Goal: Task Accomplishment & Management: Manage account settings

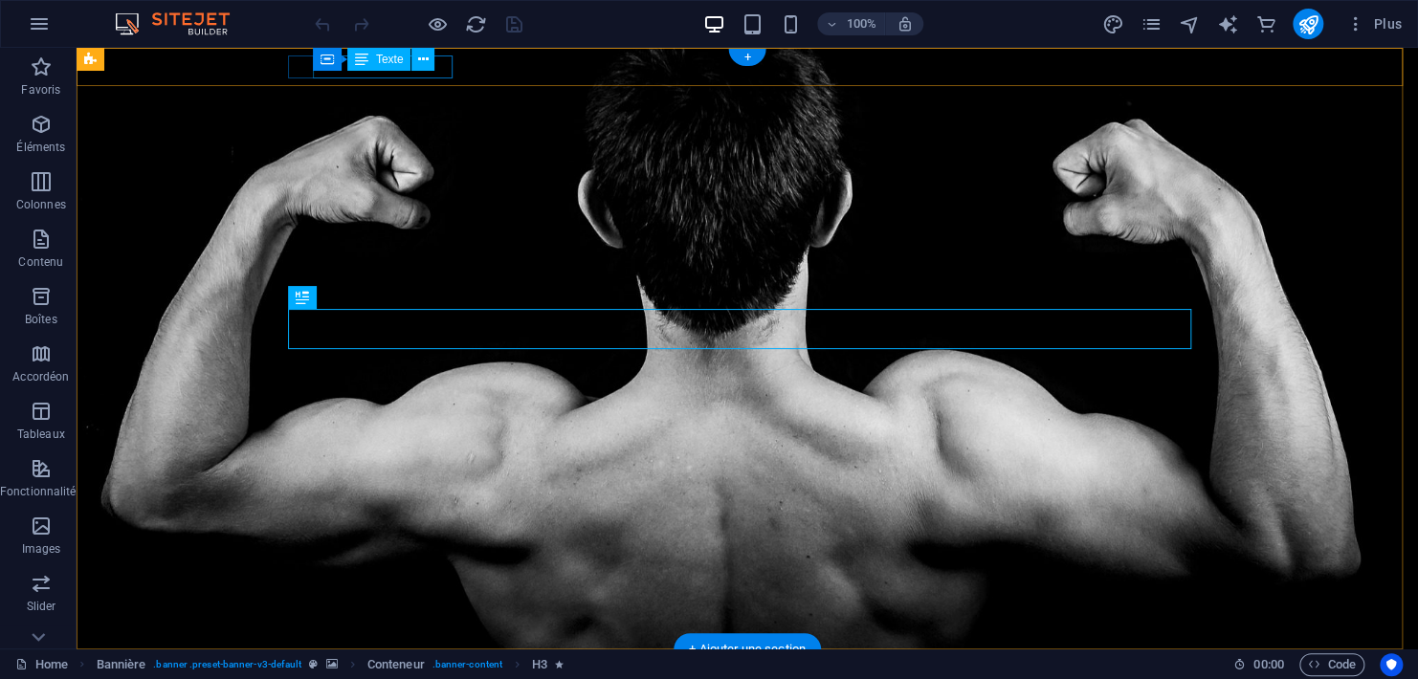
click at [365, 673] on div "Street , Berlin 12345" at bounding box center [740, 684] width 888 height 23
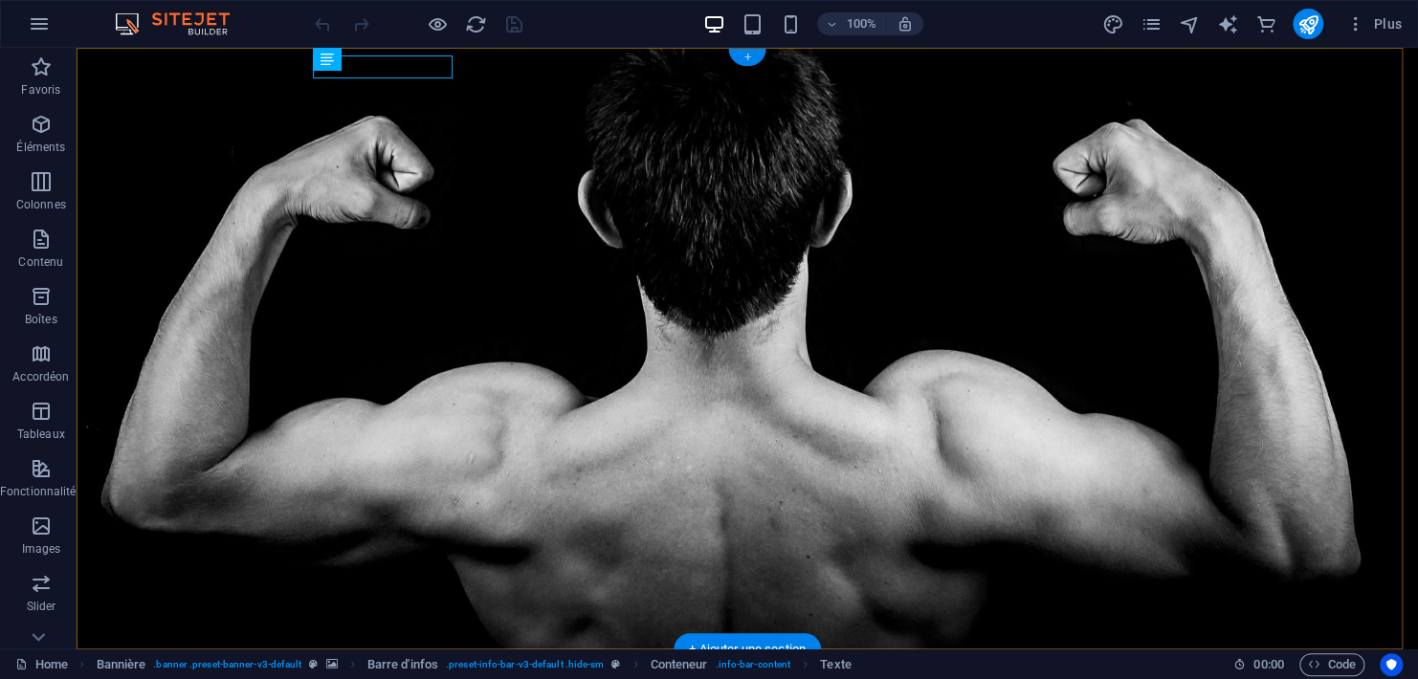
click at [744, 55] on div "+" at bounding box center [746, 57] width 37 height 17
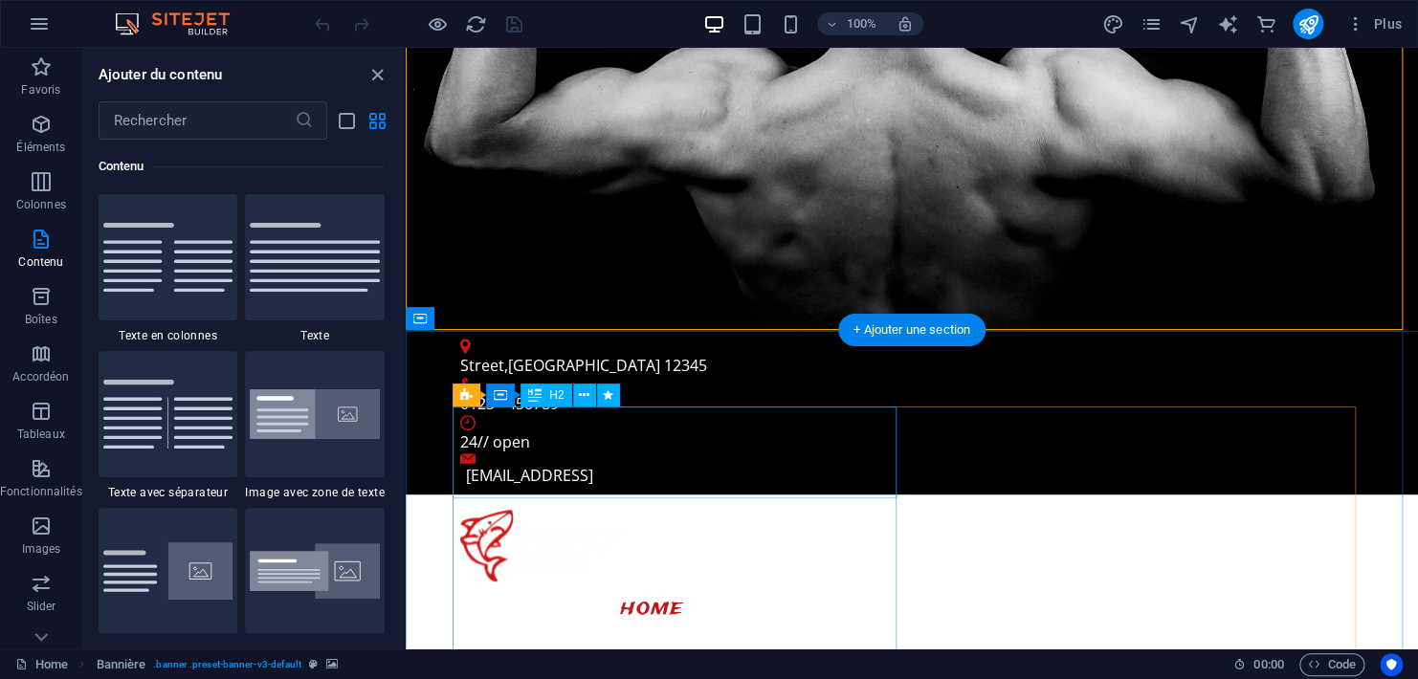
scroll to position [637, 0]
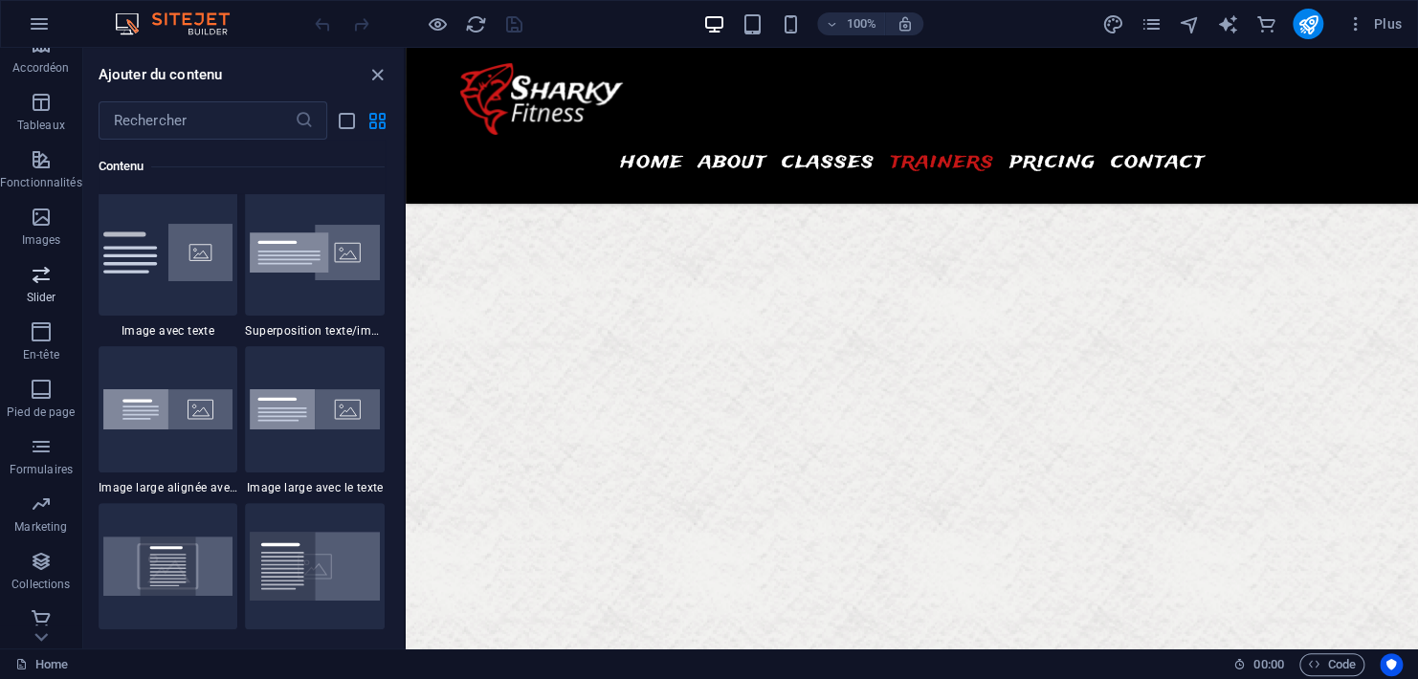
scroll to position [317, 0]
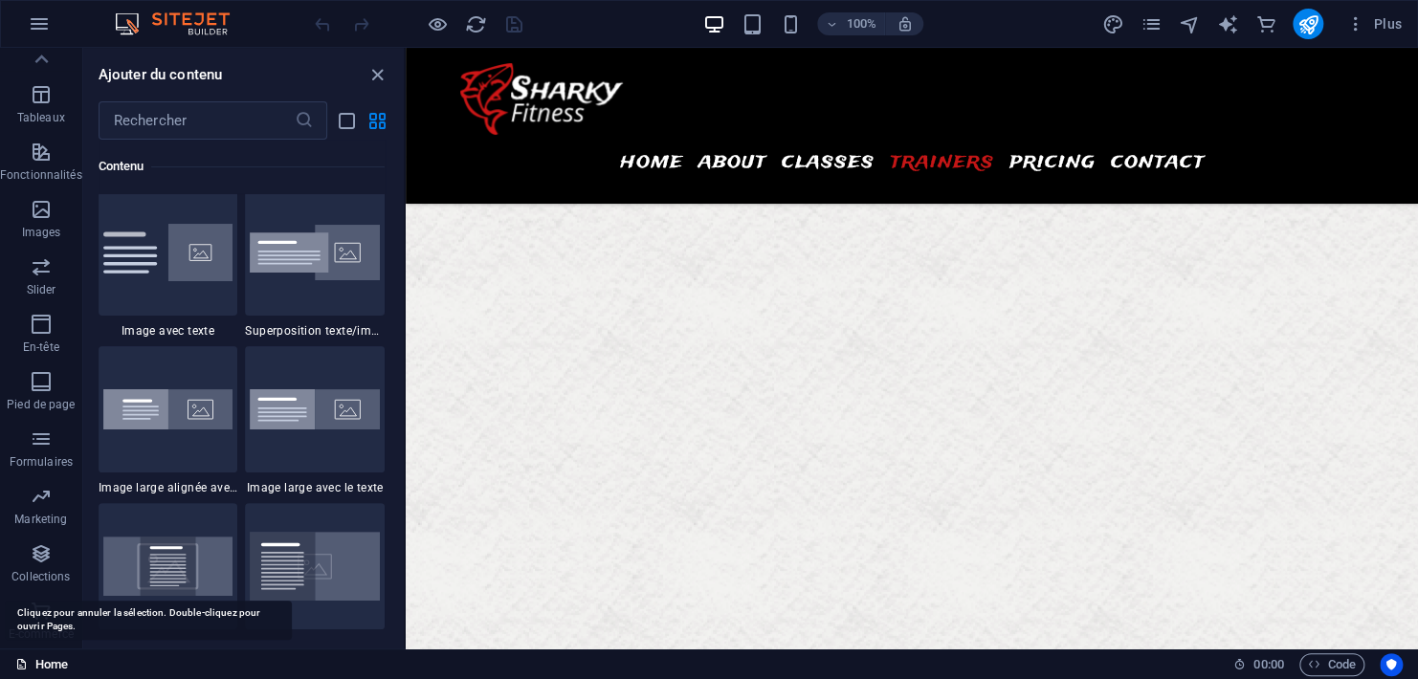
click at [39, 660] on link "Home" at bounding box center [41, 665] width 53 height 23
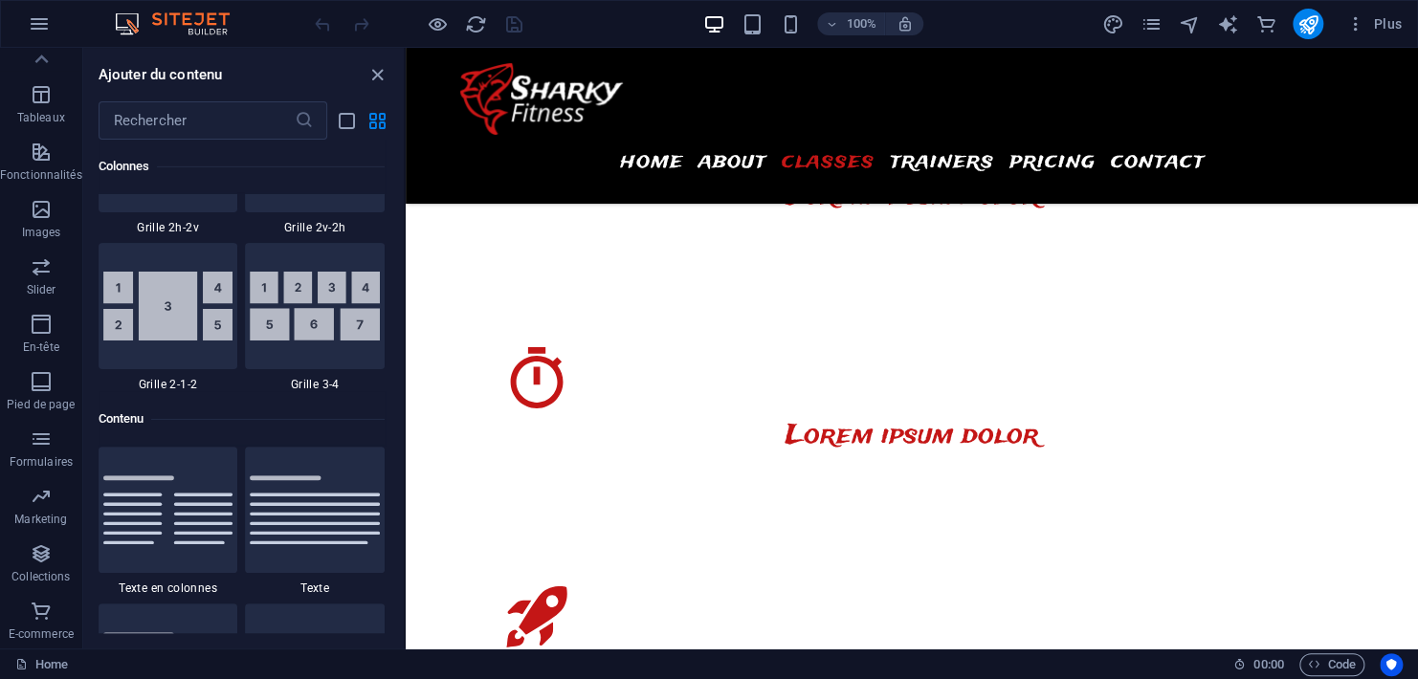
scroll to position [3029, 0]
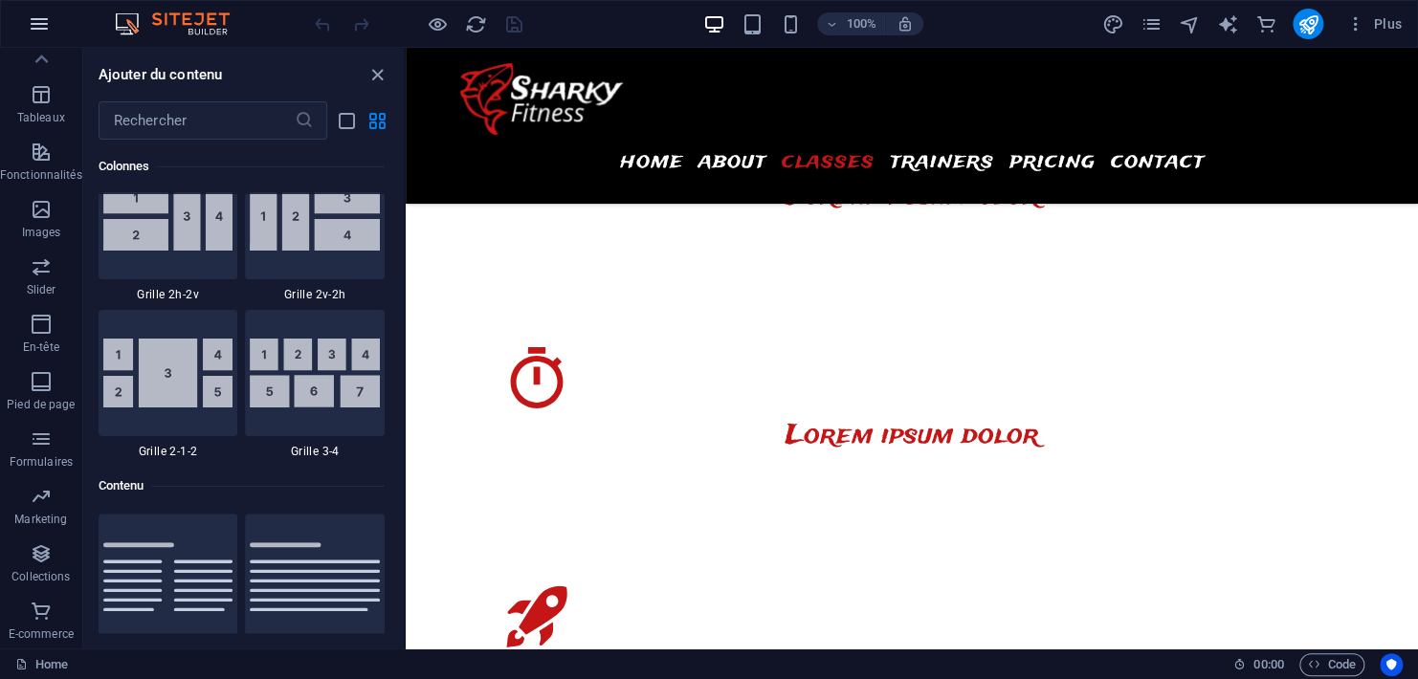
click at [34, 21] on icon "button" at bounding box center [39, 23] width 23 height 23
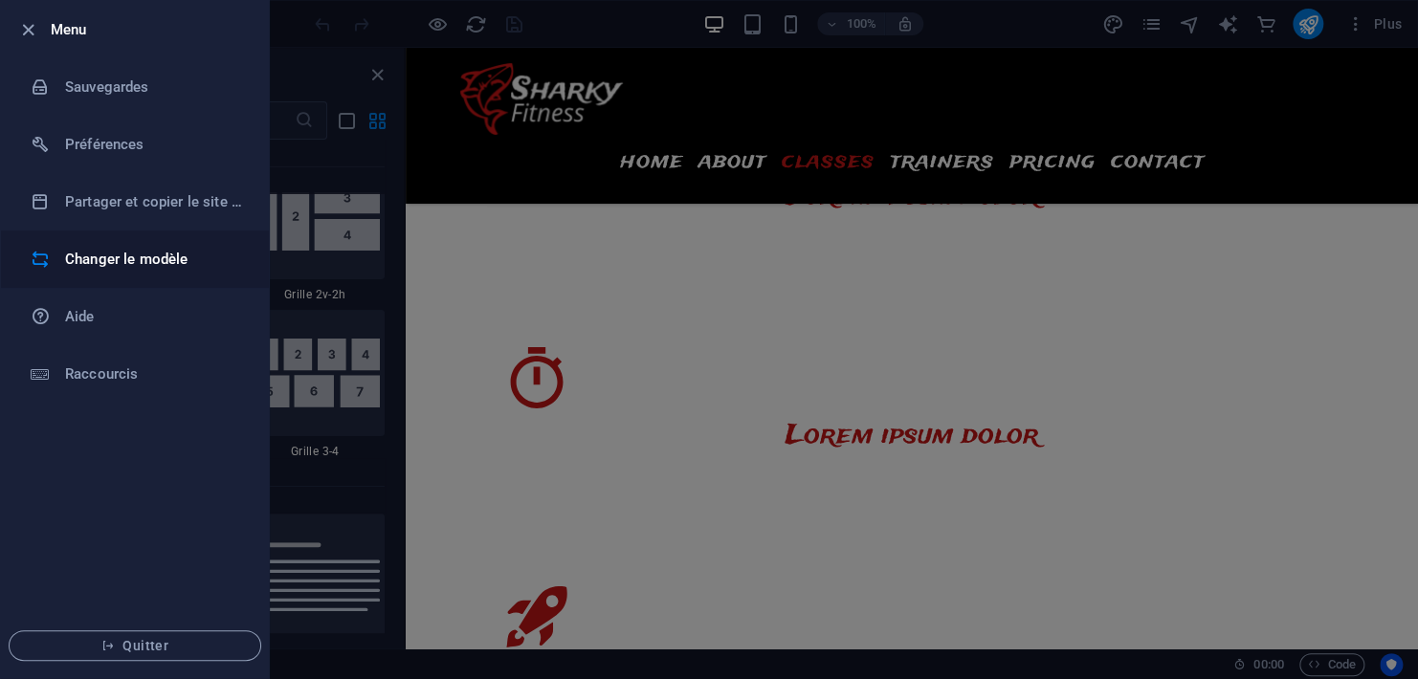
click at [118, 262] on h6 "Changer le modèle" at bounding box center [153, 259] width 177 height 23
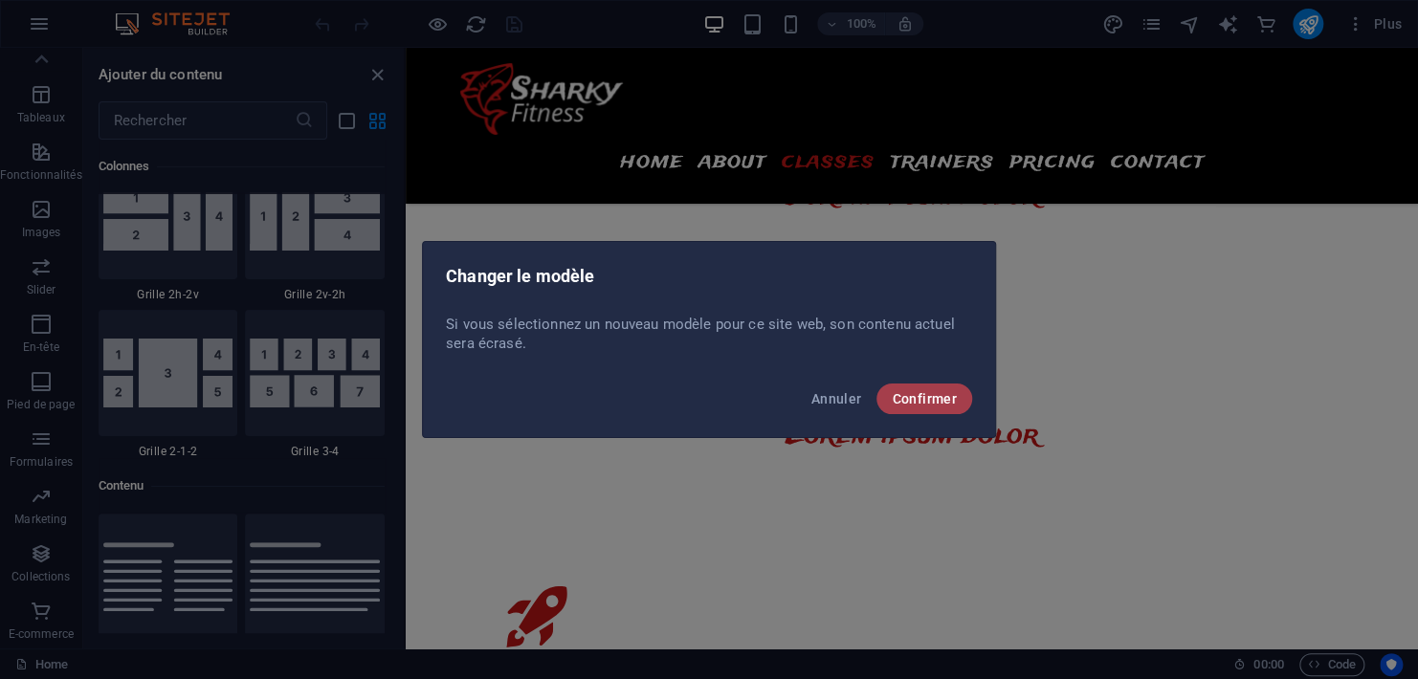
click at [946, 403] on span "Confirmer" at bounding box center [924, 398] width 65 height 15
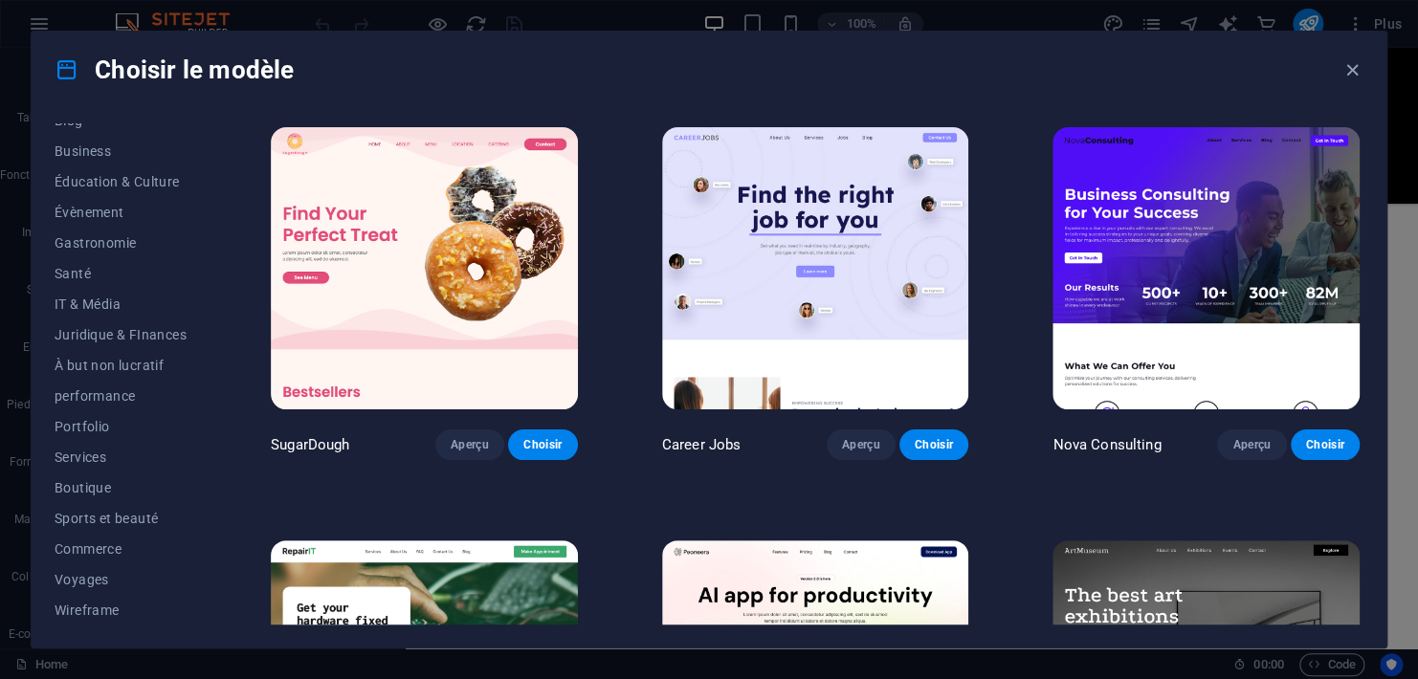
scroll to position [0, 0]
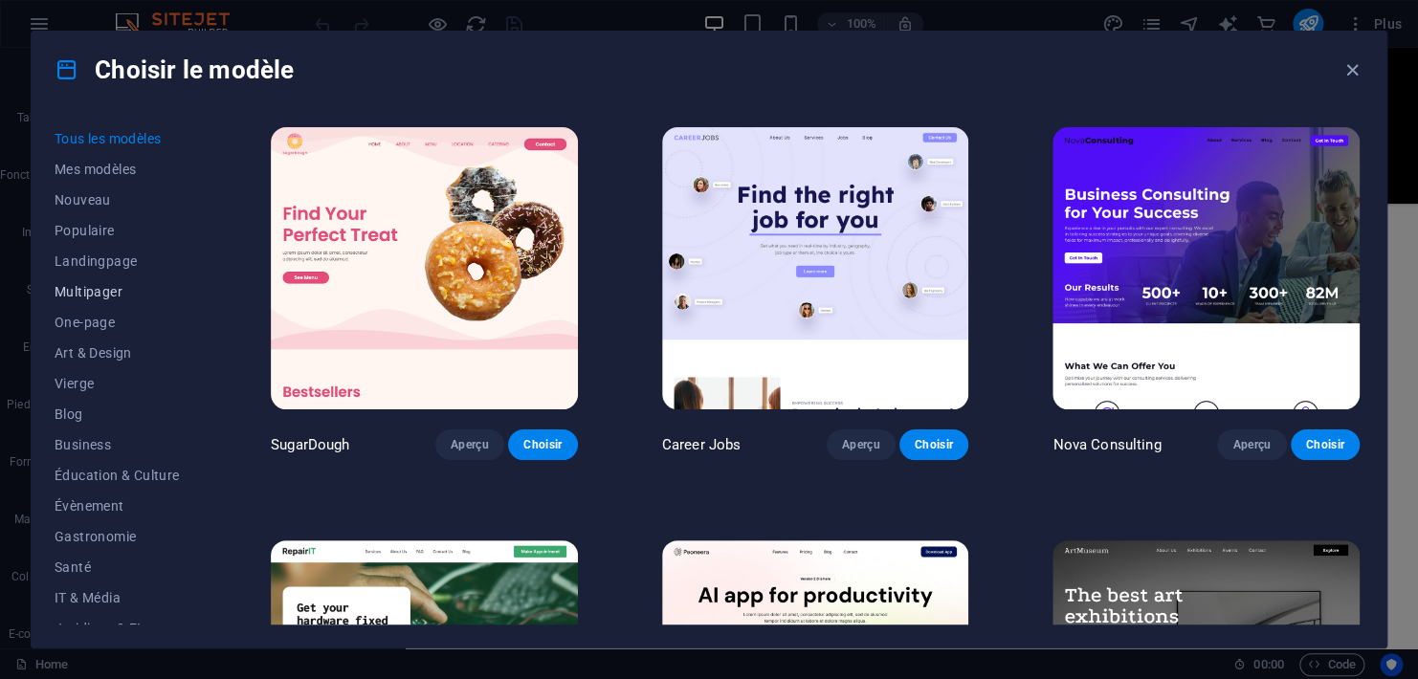
click at [111, 295] on span "Multipager" at bounding box center [121, 291] width 132 height 15
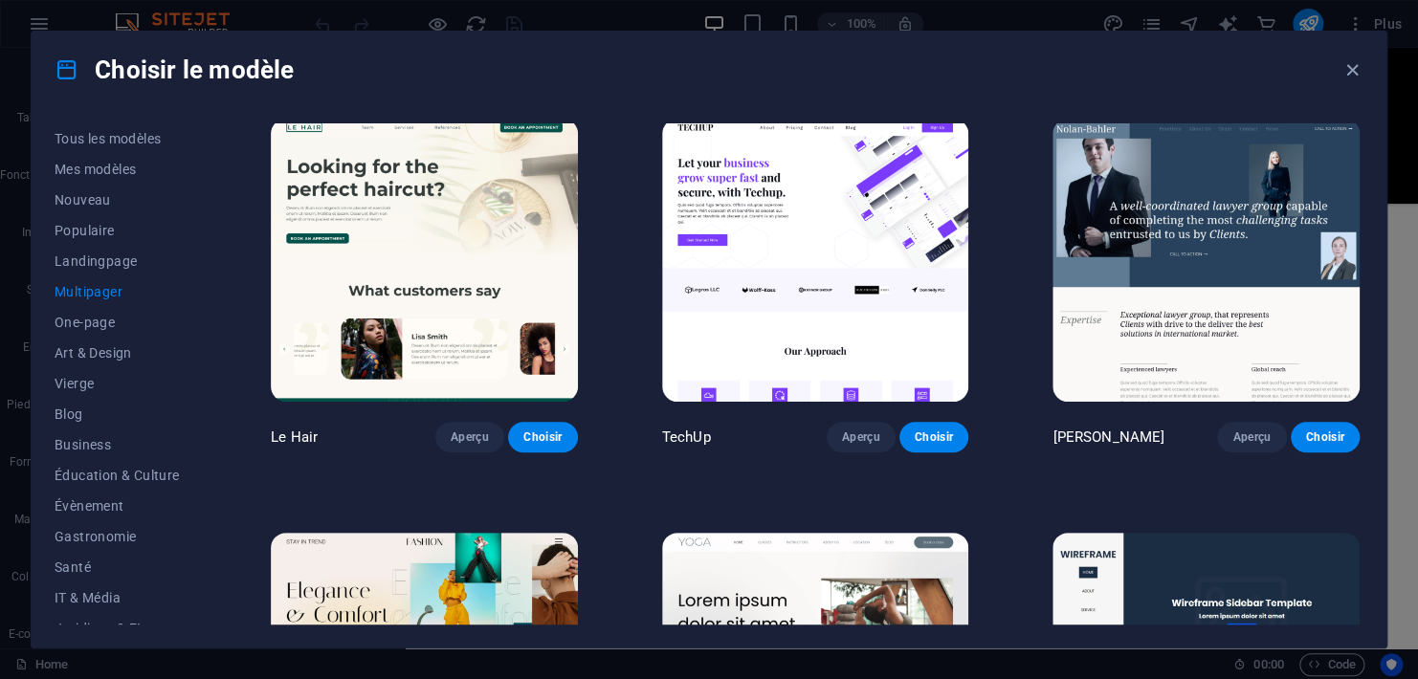
scroll to position [4465, 0]
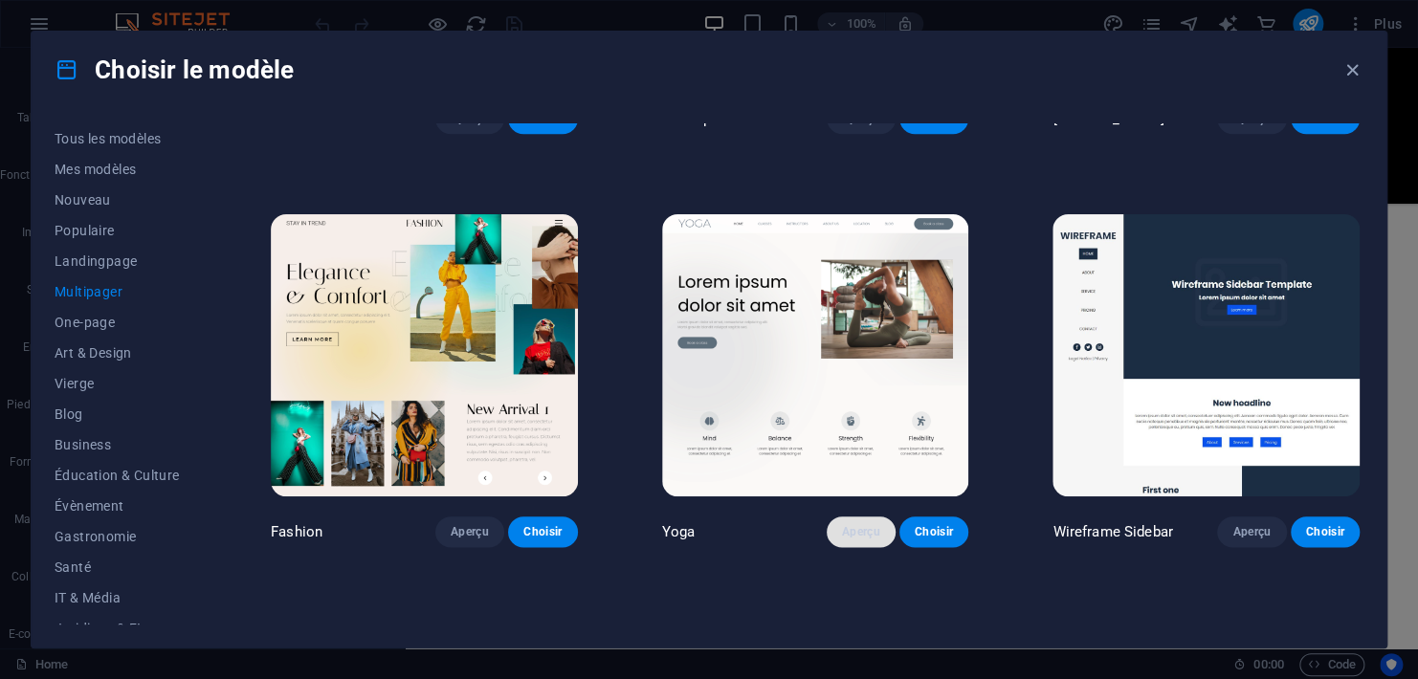
click at [853, 524] on span "Aperçu" at bounding box center [861, 531] width 38 height 15
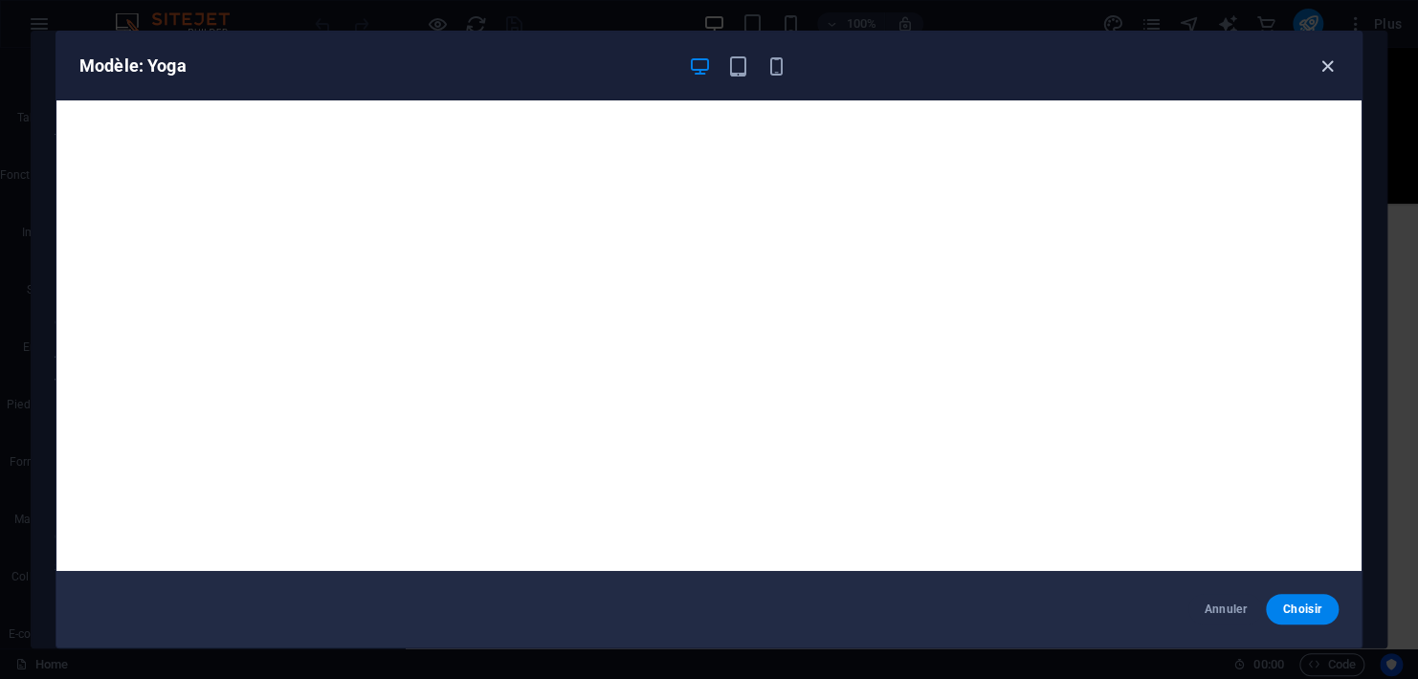
click at [1328, 71] on icon "button" at bounding box center [1328, 66] width 22 height 22
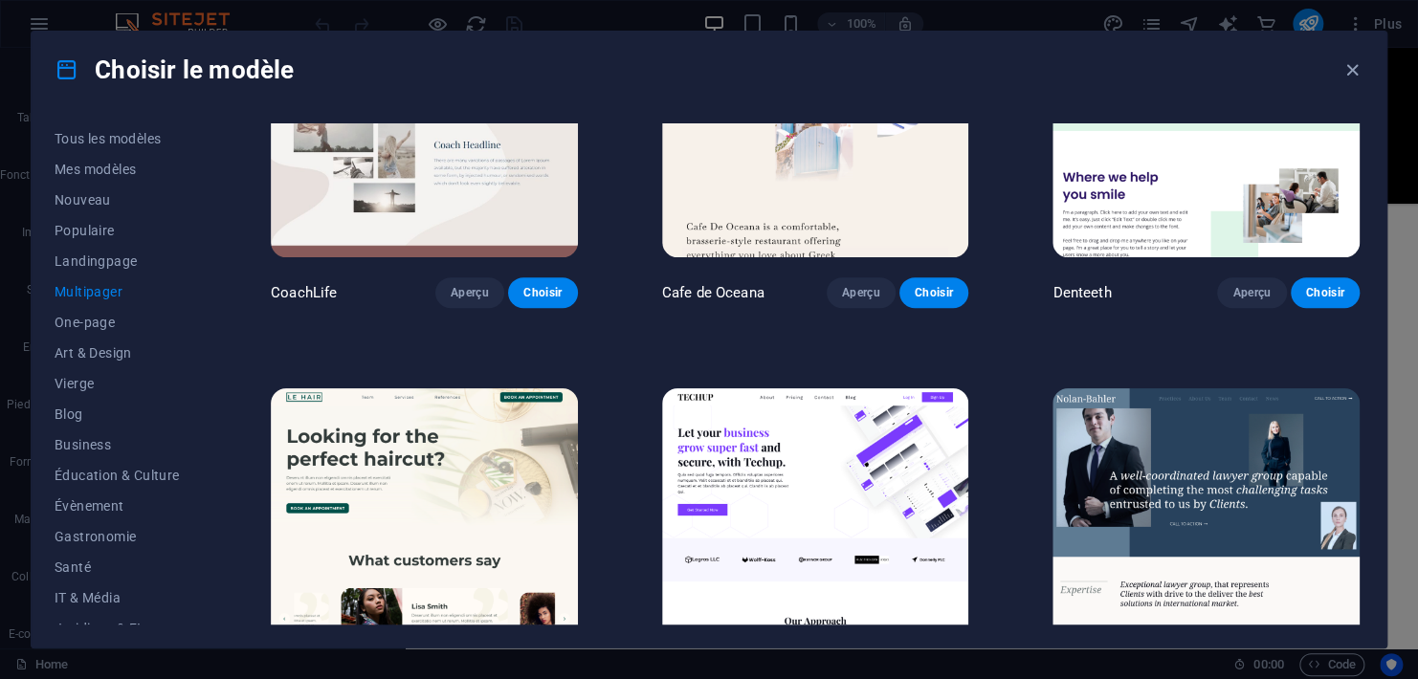
scroll to position [2919, 0]
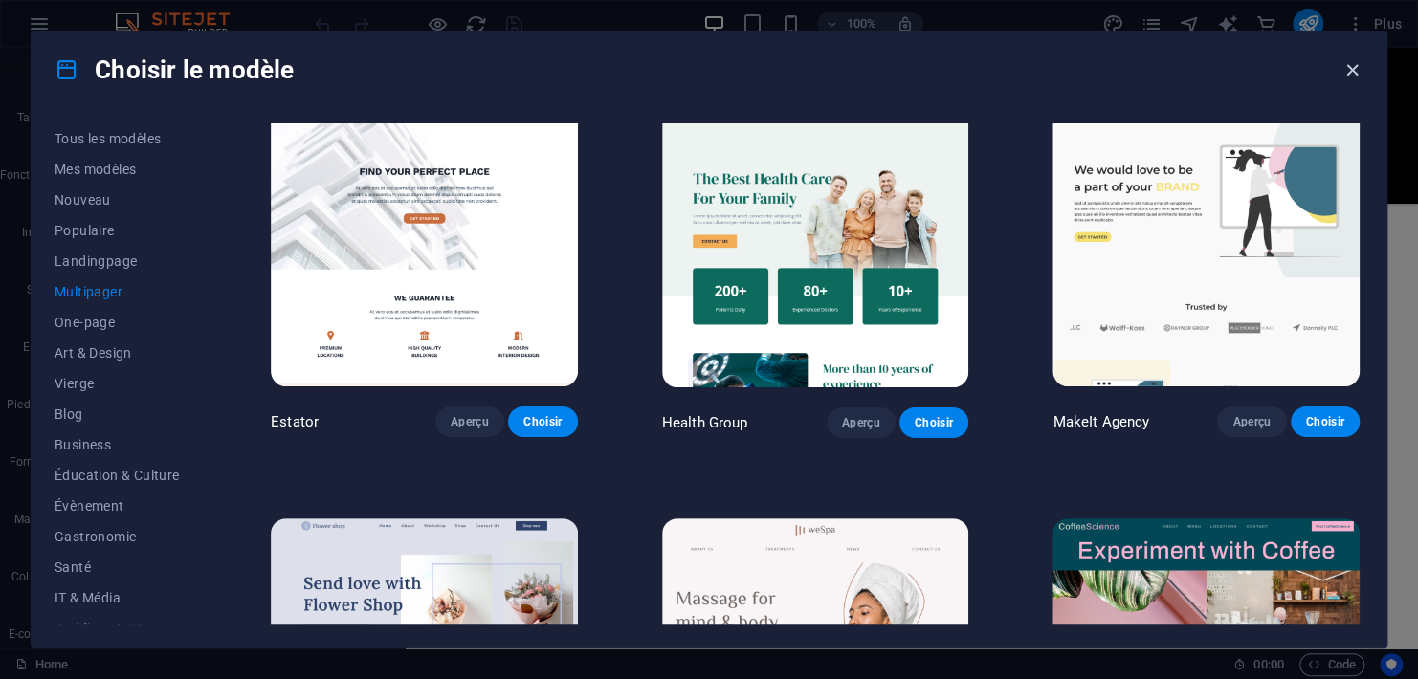
drag, startPoint x: 1356, startPoint y: 68, endPoint x: 953, endPoint y: 19, distance: 405.8
click at [1356, 68] on icon "button" at bounding box center [1353, 70] width 22 height 22
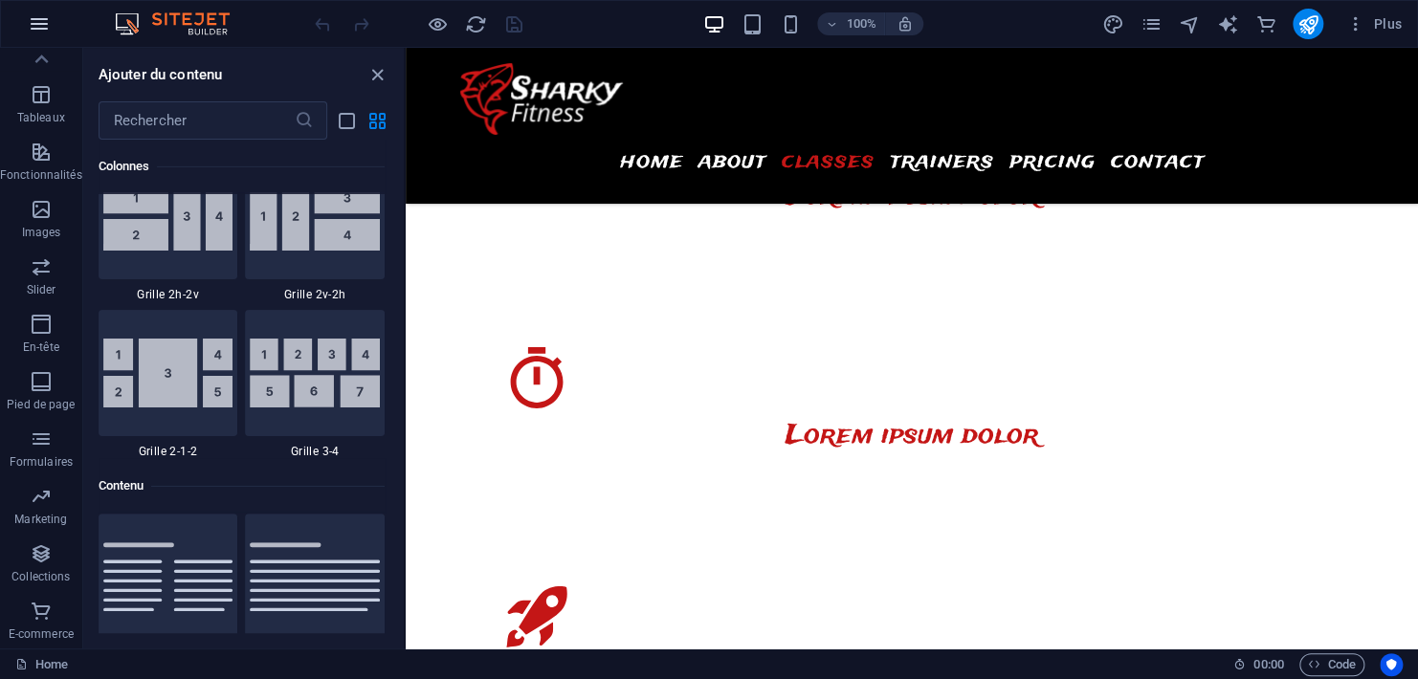
click at [47, 18] on icon "button" at bounding box center [39, 23] width 23 height 23
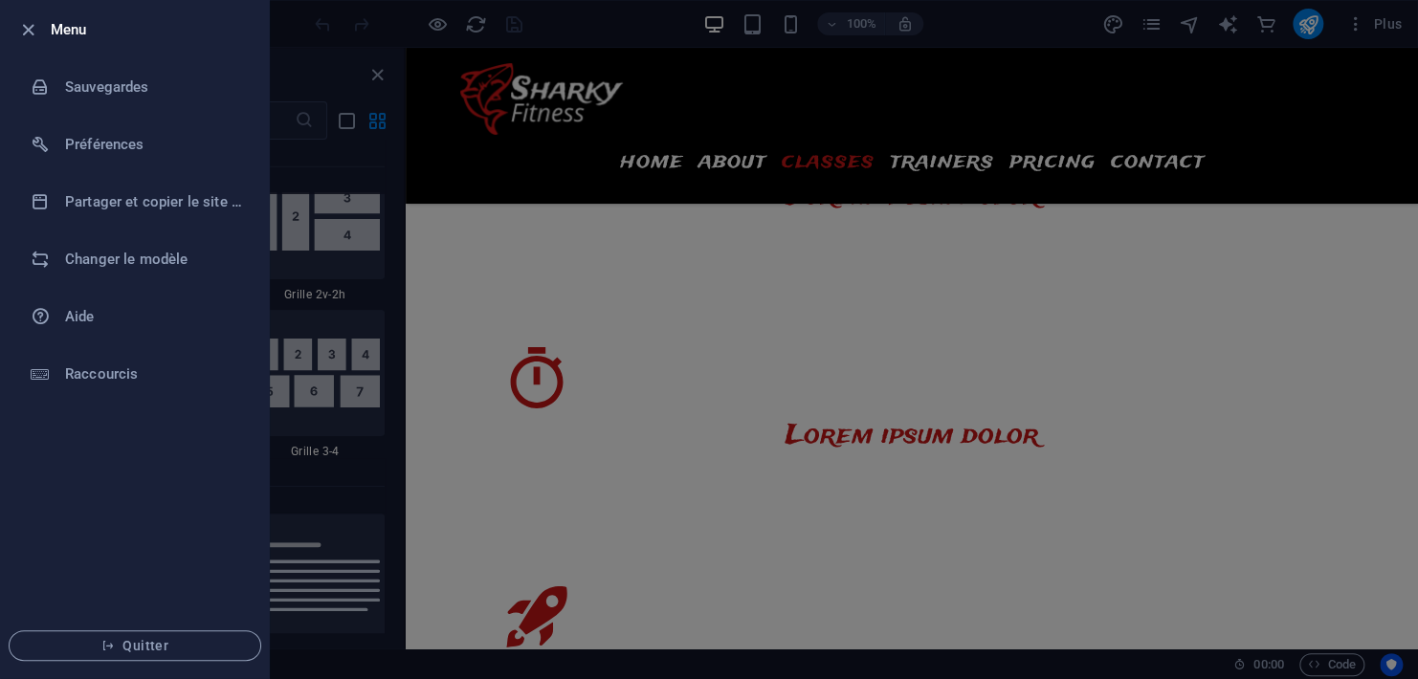
click at [47, 30] on div at bounding box center [33, 29] width 34 height 23
click at [31, 30] on icon "button" at bounding box center [28, 30] width 22 height 22
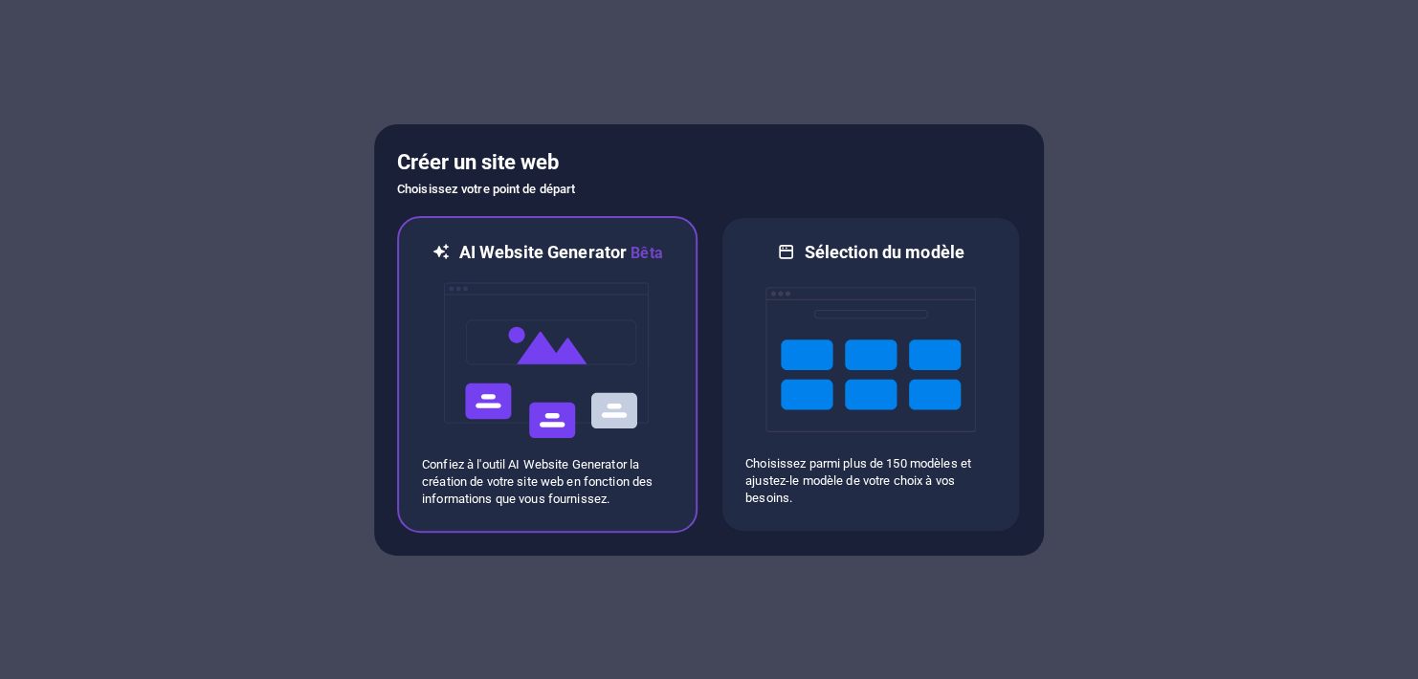
click at [617, 345] on img at bounding box center [547, 360] width 211 height 191
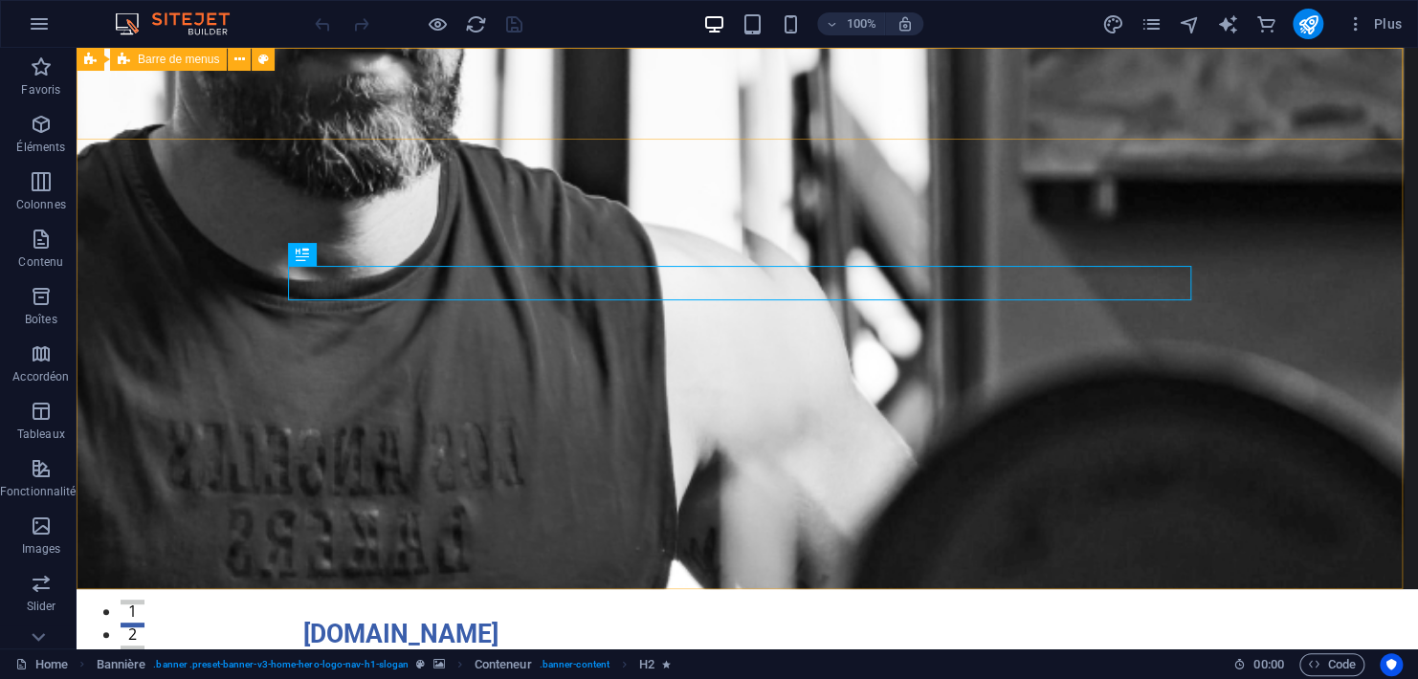
click at [182, 61] on span "Barre de menus" at bounding box center [178, 59] width 81 height 11
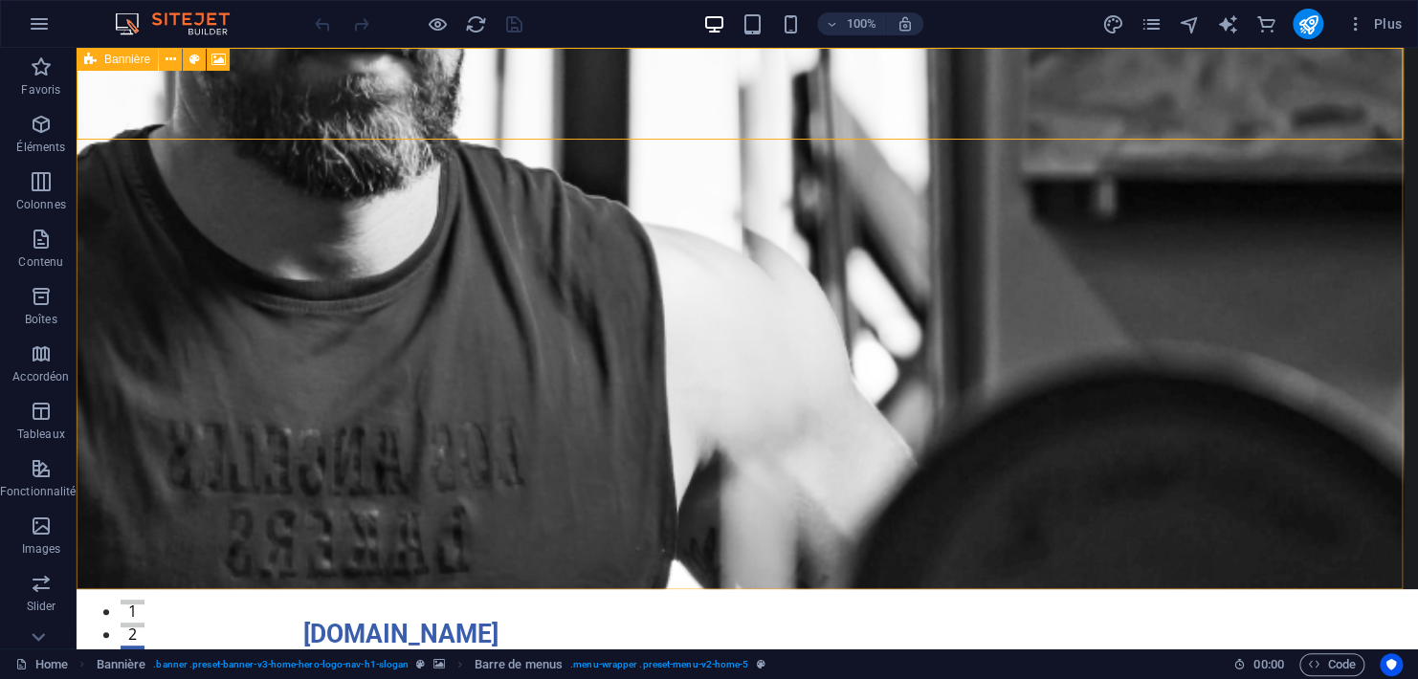
click at [121, 63] on span "Bannière" at bounding box center [127, 59] width 46 height 11
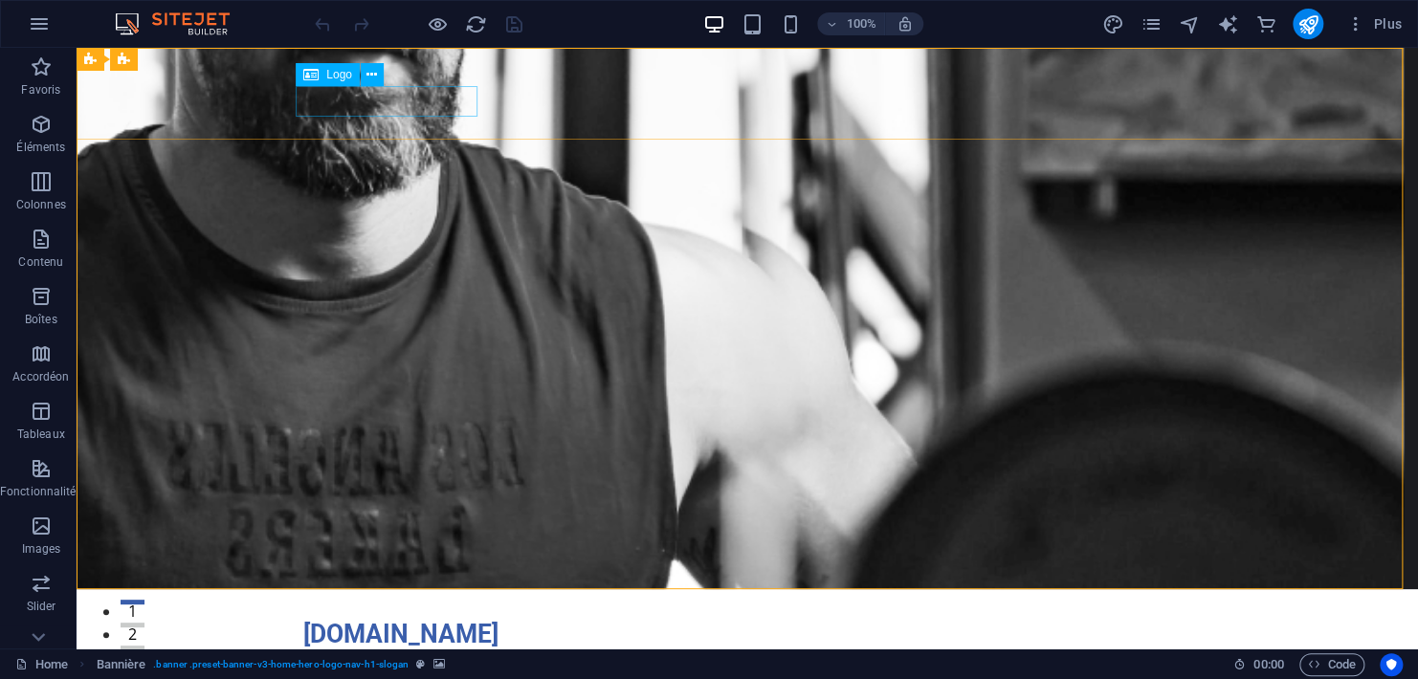
click at [333, 81] on div "Logo" at bounding box center [328, 74] width 64 height 23
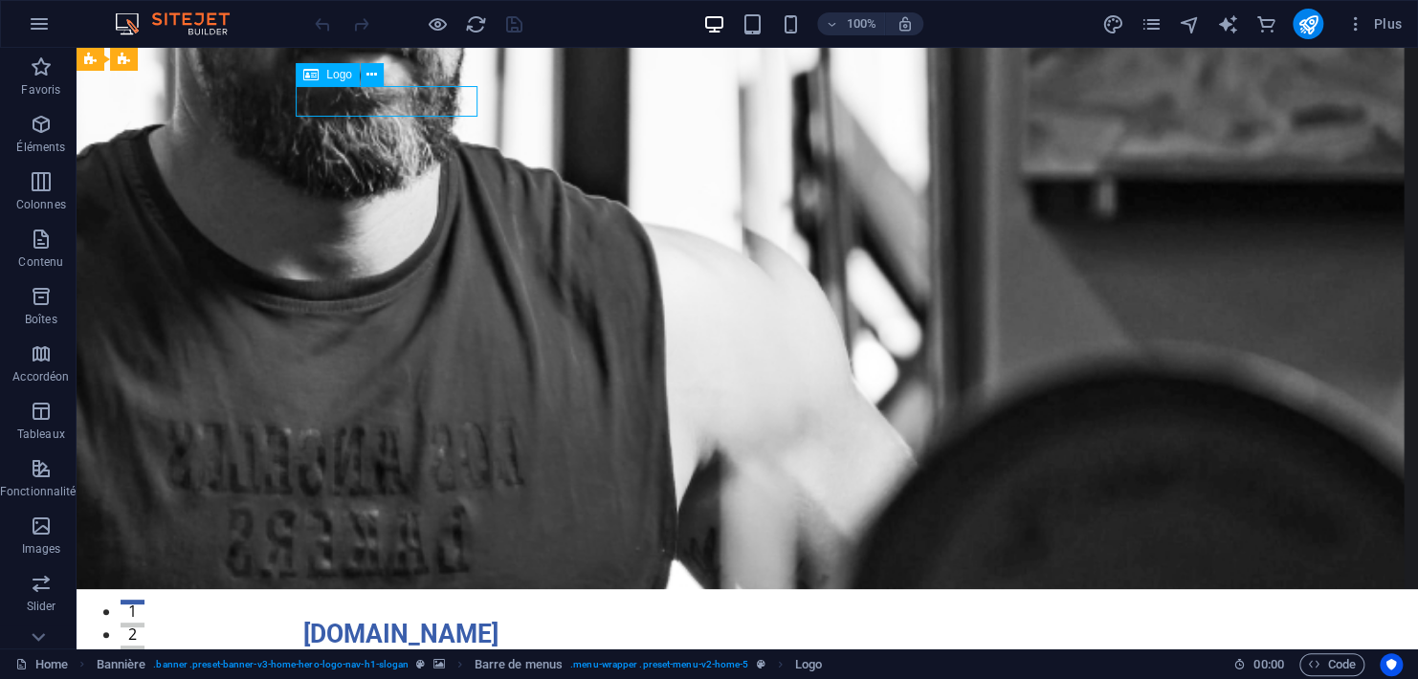
click at [346, 78] on span "Logo" at bounding box center [339, 74] width 26 height 11
click at [368, 78] on icon at bounding box center [371, 75] width 11 height 20
click at [321, 84] on div "Logo" at bounding box center [328, 74] width 64 height 23
click at [318, 76] on icon at bounding box center [310, 74] width 15 height 23
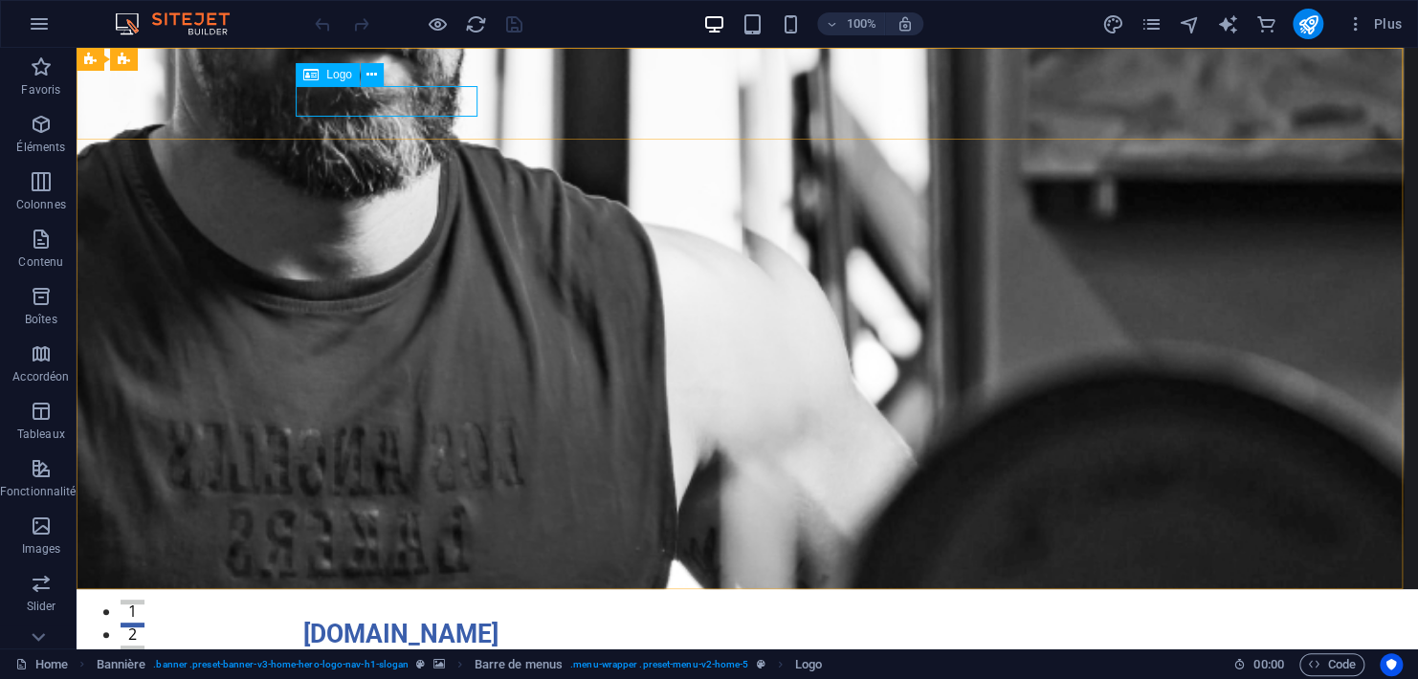
select select "px"
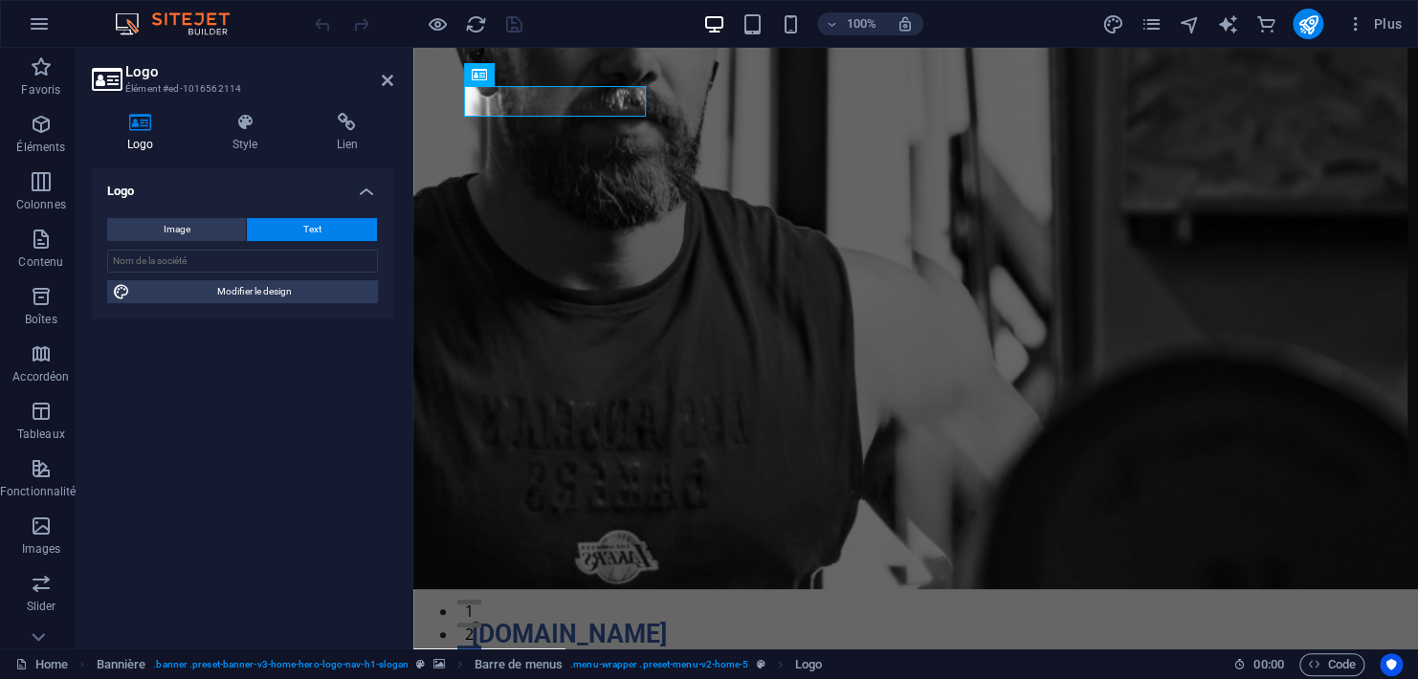
click at [126, 129] on icon at bounding box center [141, 122] width 98 height 19
click at [131, 127] on icon at bounding box center [141, 122] width 98 height 19
click at [171, 224] on span "Image" at bounding box center [177, 229] width 27 height 23
select select "DISABLED_OPTION_VALUE"
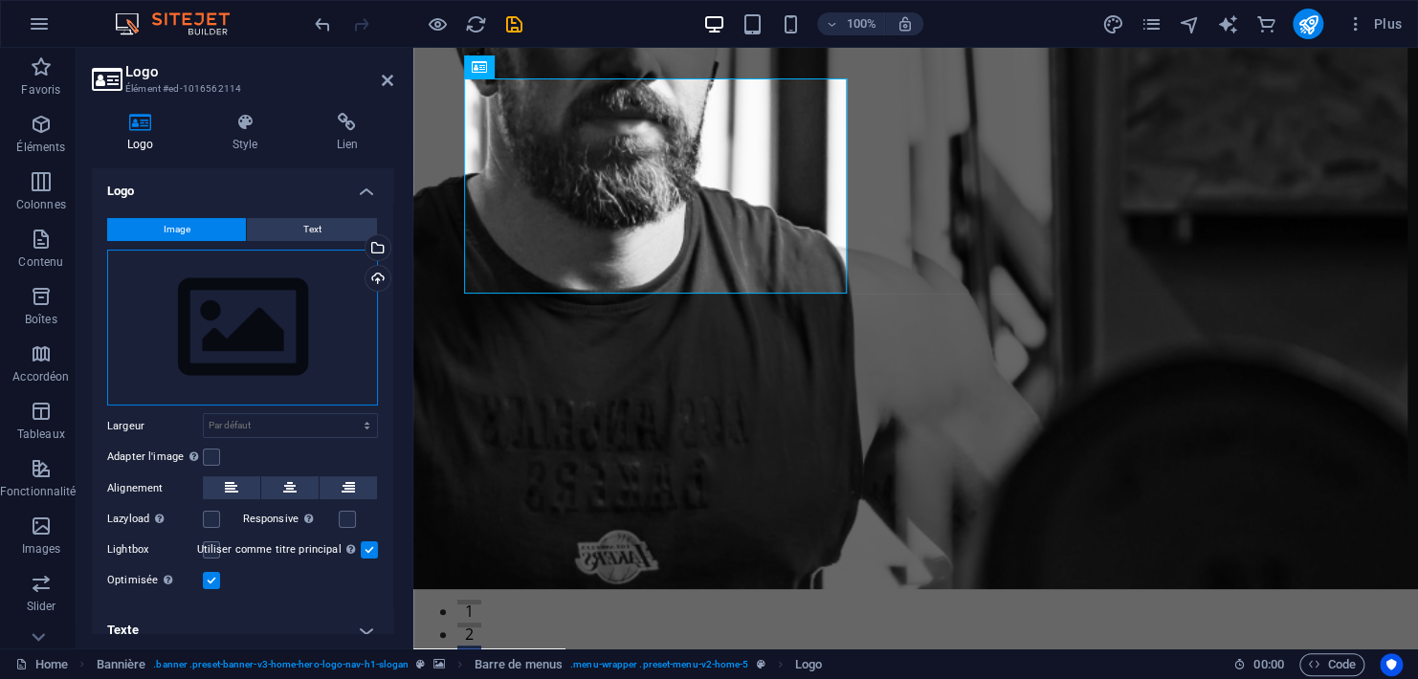
click at [227, 340] on div "Glissez les fichiers ici, cliquez pour choisir les fichiers ou sélectionnez les…" at bounding box center [242, 328] width 271 height 157
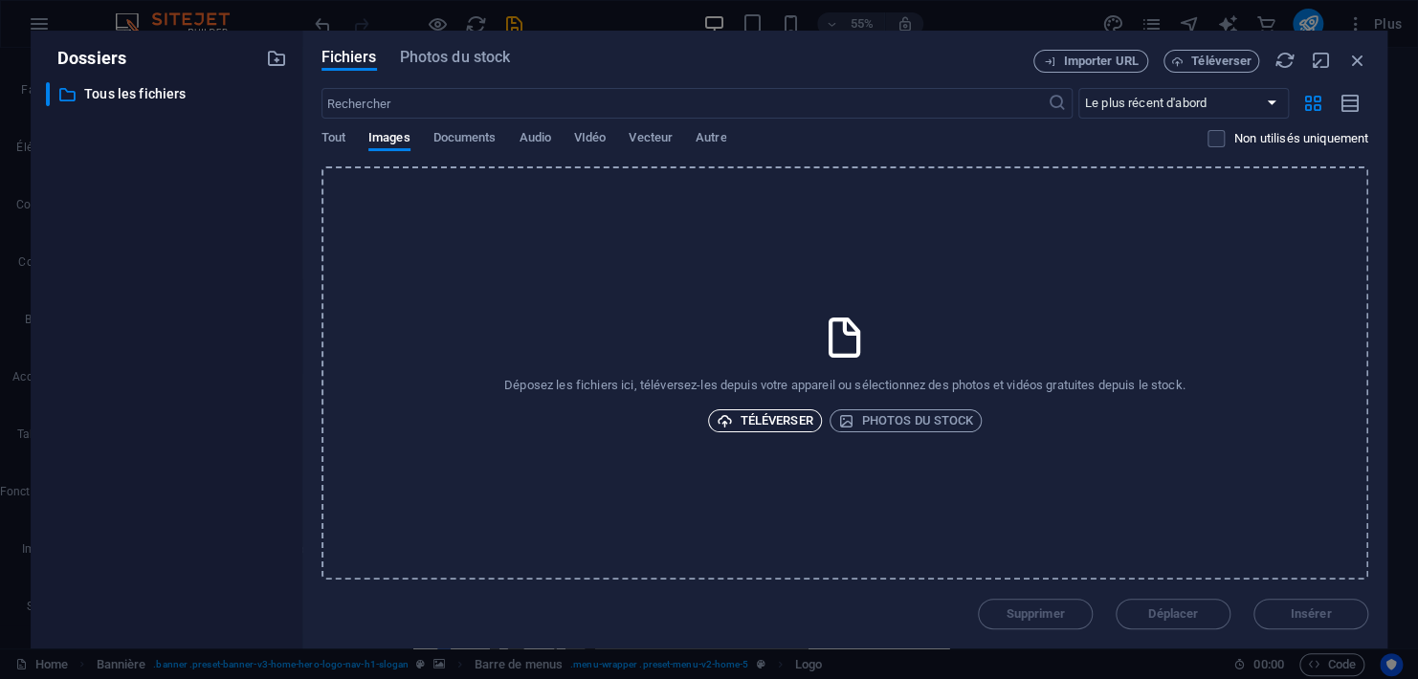
click at [753, 420] on span "Téléverser" at bounding box center [765, 421] width 97 height 23
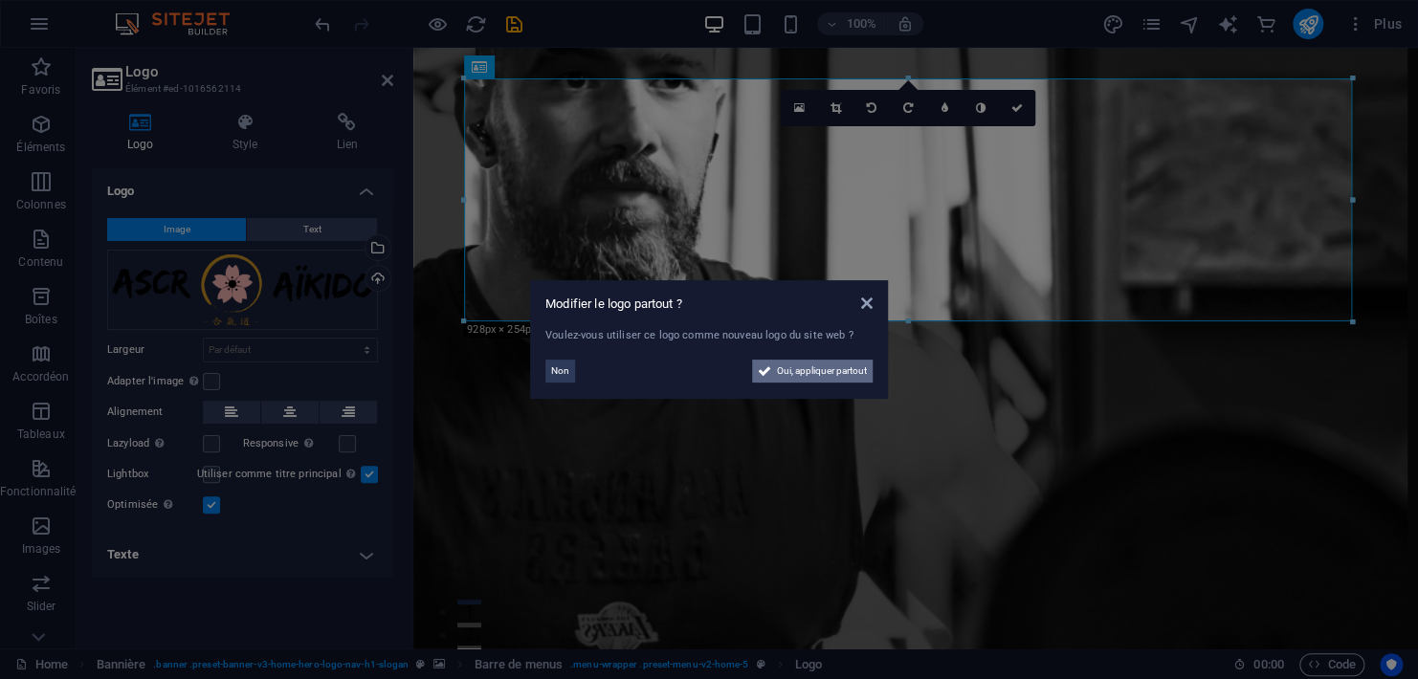
click at [812, 383] on span "Oui, appliquer partout" at bounding box center [822, 371] width 90 height 23
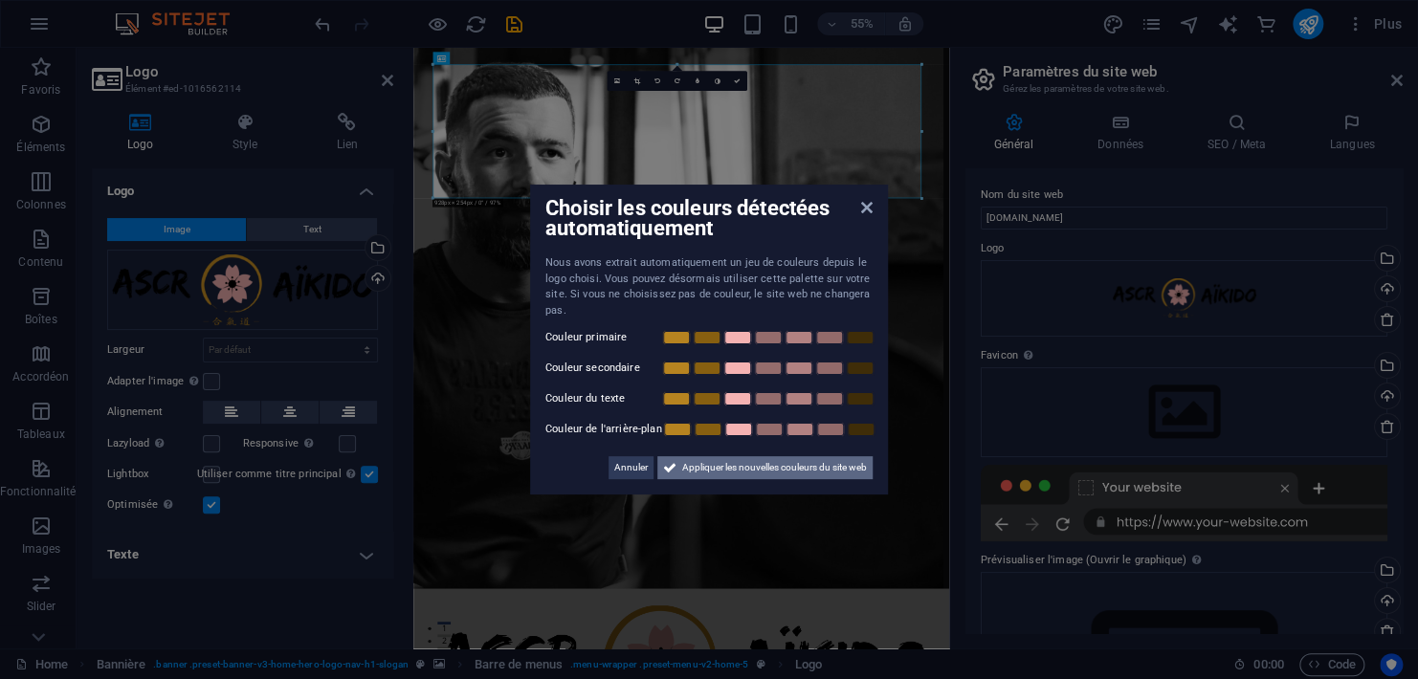
click at [694, 477] on span "Appliquer les nouvelles couleurs du site web" at bounding box center [774, 467] width 185 height 23
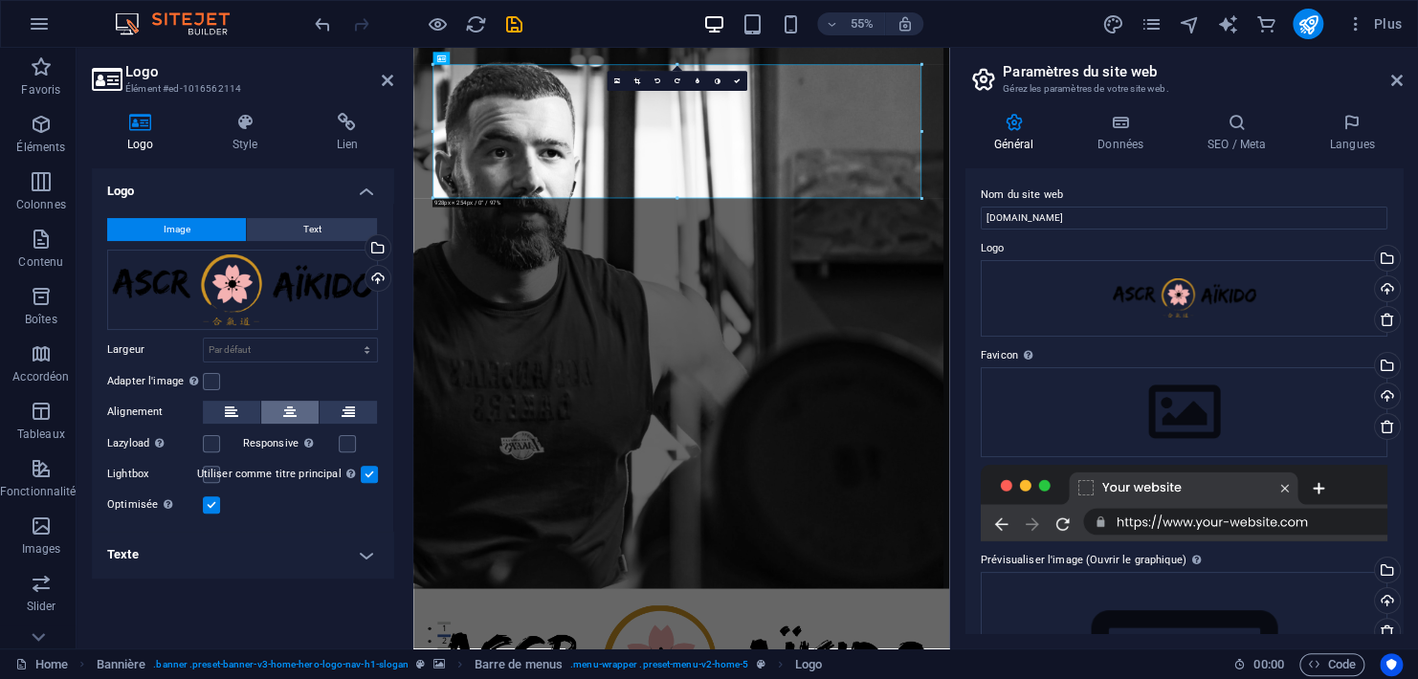
click at [288, 411] on icon at bounding box center [289, 412] width 13 height 23
click at [354, 450] on label at bounding box center [347, 443] width 17 height 17
click at [0, 0] on input "Responsive Chargez automatiquement des images Retina et les formats optimisés p…" at bounding box center [0, 0] width 0 height 0
click at [369, 557] on h4 "Texte" at bounding box center [242, 555] width 301 height 46
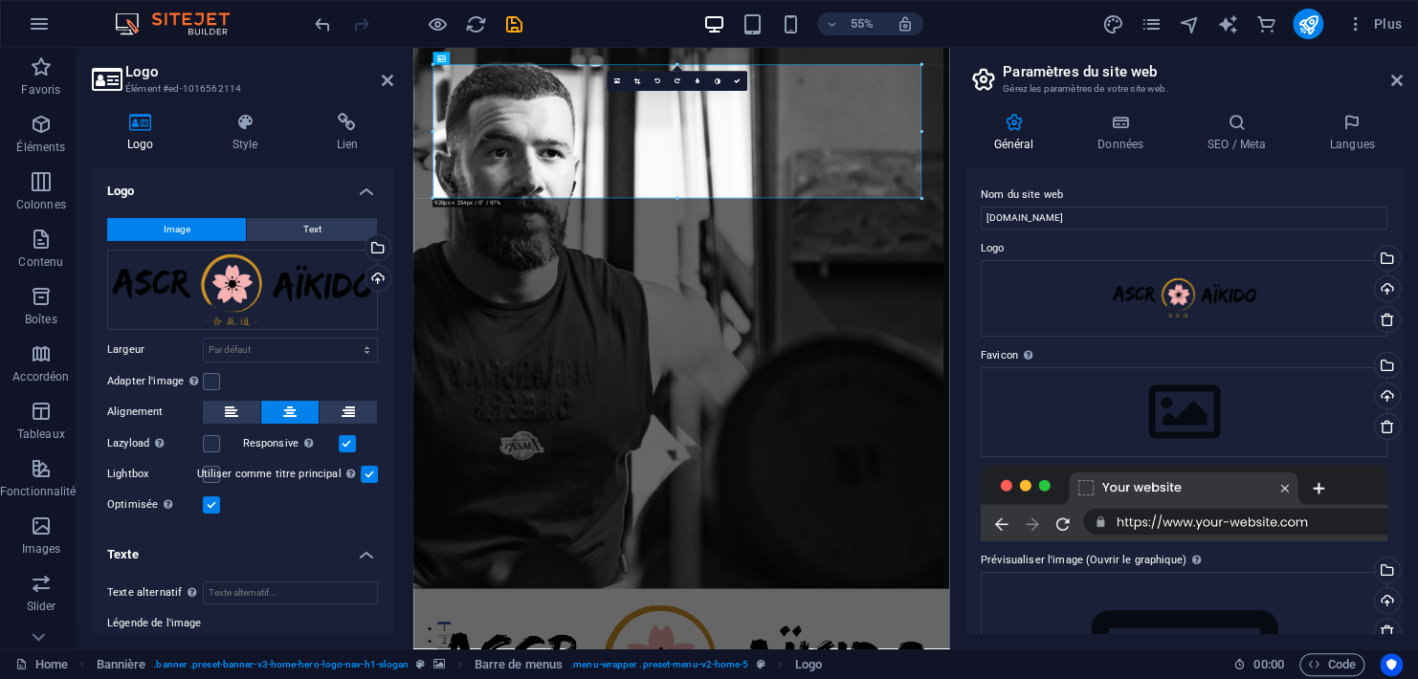
click at [369, 557] on h4 "Texte" at bounding box center [242, 549] width 301 height 34
click at [383, 80] on icon at bounding box center [387, 80] width 11 height 15
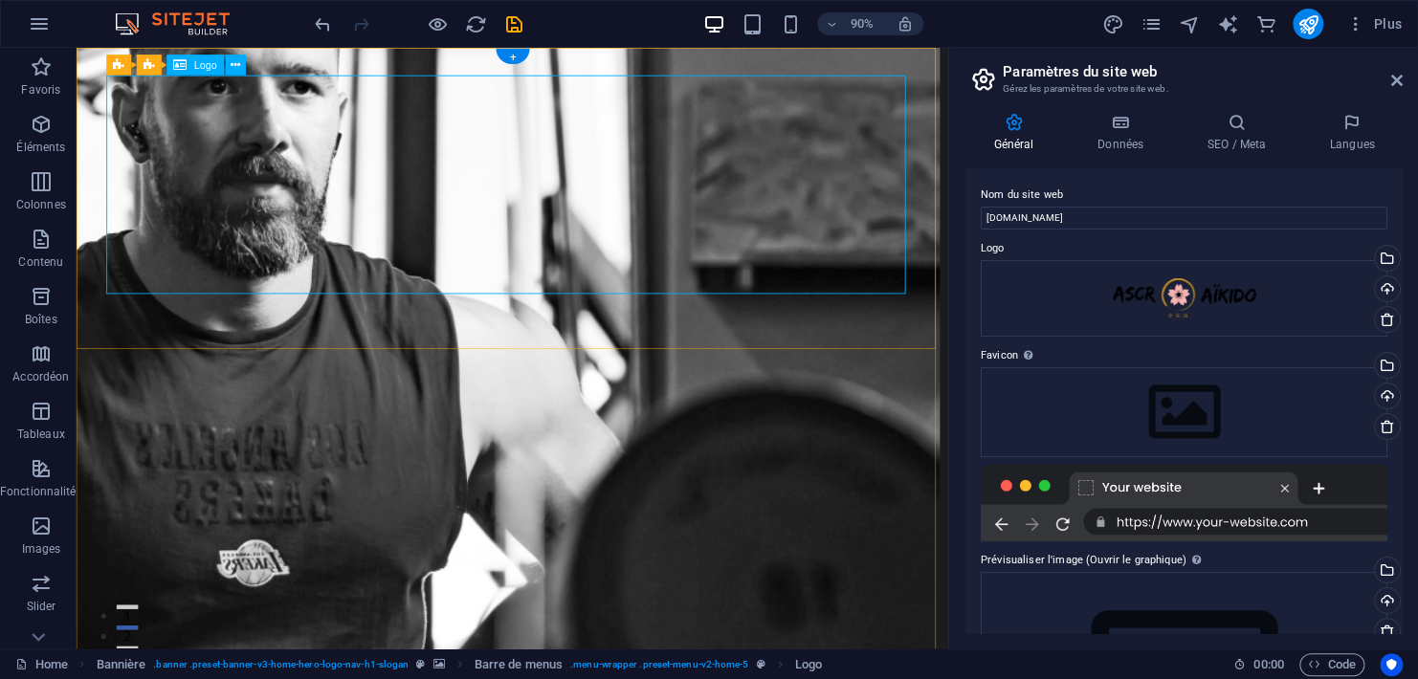
click at [192, 74] on div "Logo" at bounding box center [194, 65] width 57 height 21
click at [202, 67] on span "Logo" at bounding box center [205, 65] width 23 height 11
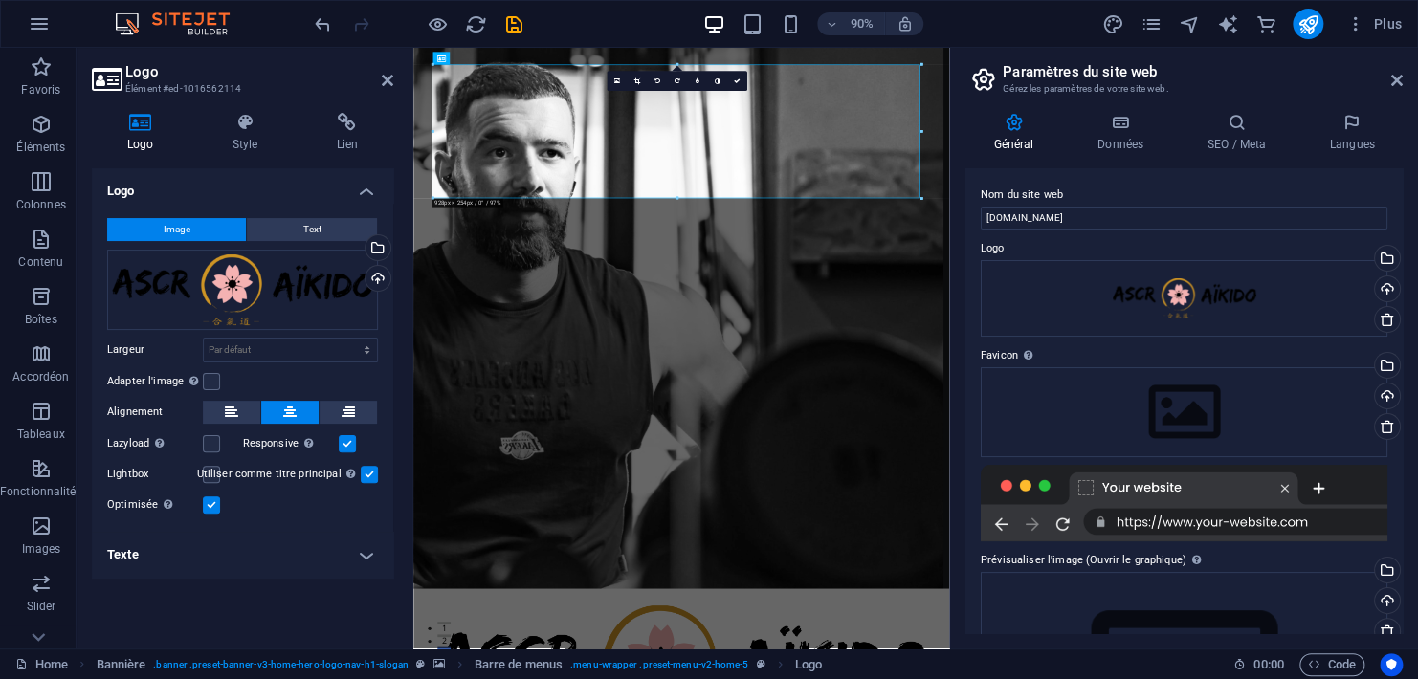
click at [202, 67] on h2 "Logo" at bounding box center [259, 71] width 268 height 17
click at [248, 132] on h4 "Style" at bounding box center [249, 133] width 104 height 40
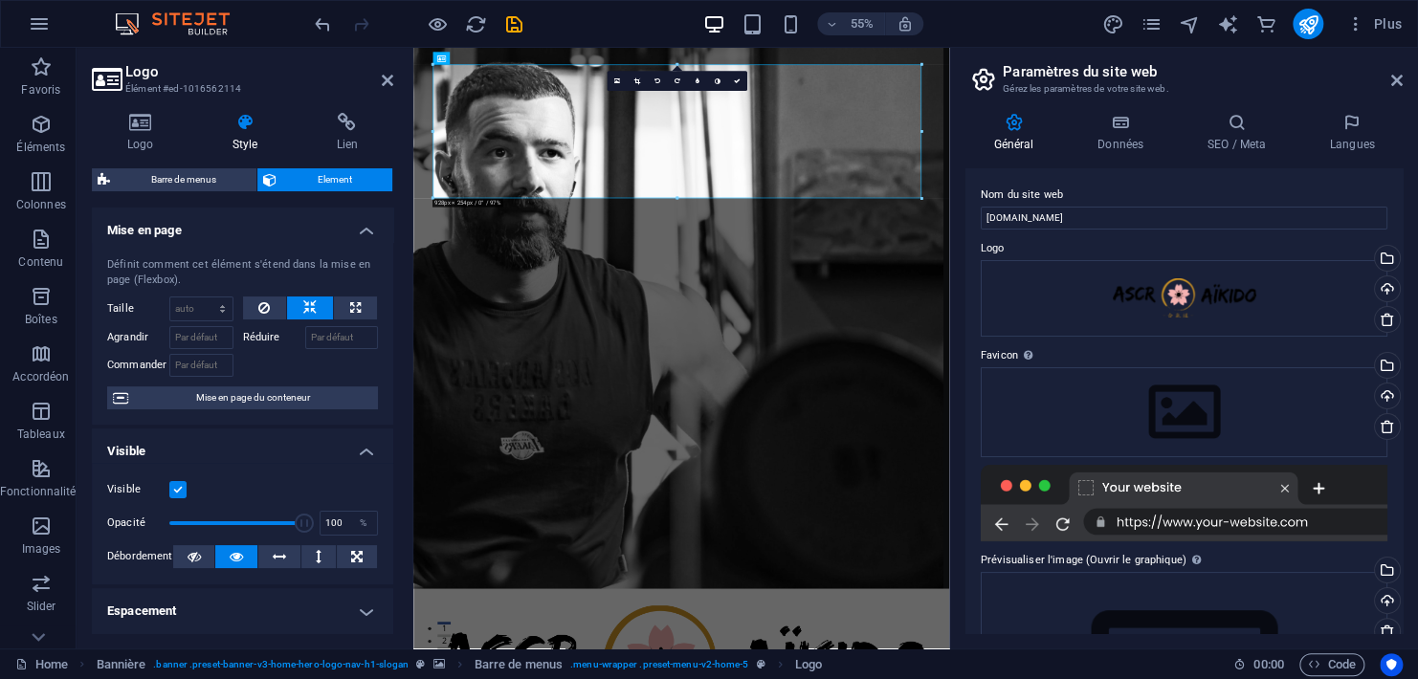
scroll to position [319, 0]
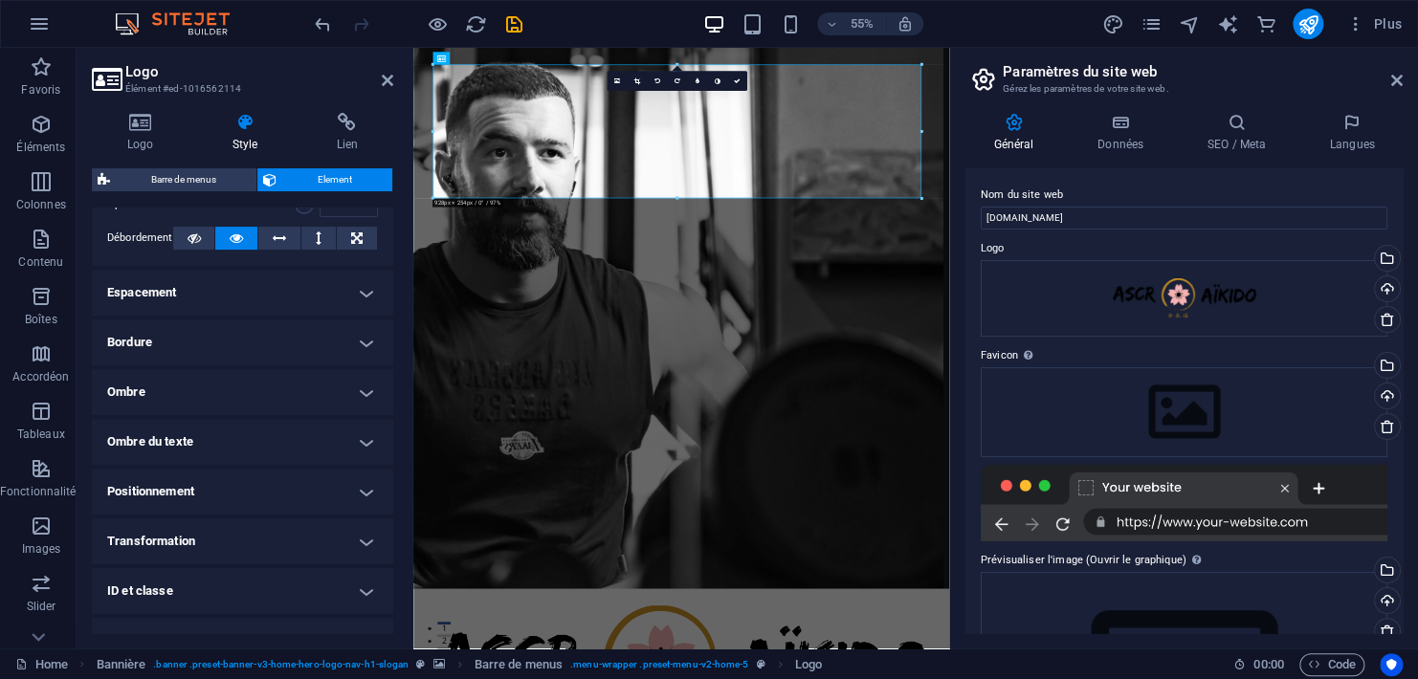
click at [330, 498] on h4 "Positionnement" at bounding box center [242, 492] width 301 height 46
click at [330, 498] on h4 "Positionnement" at bounding box center [242, 486] width 301 height 34
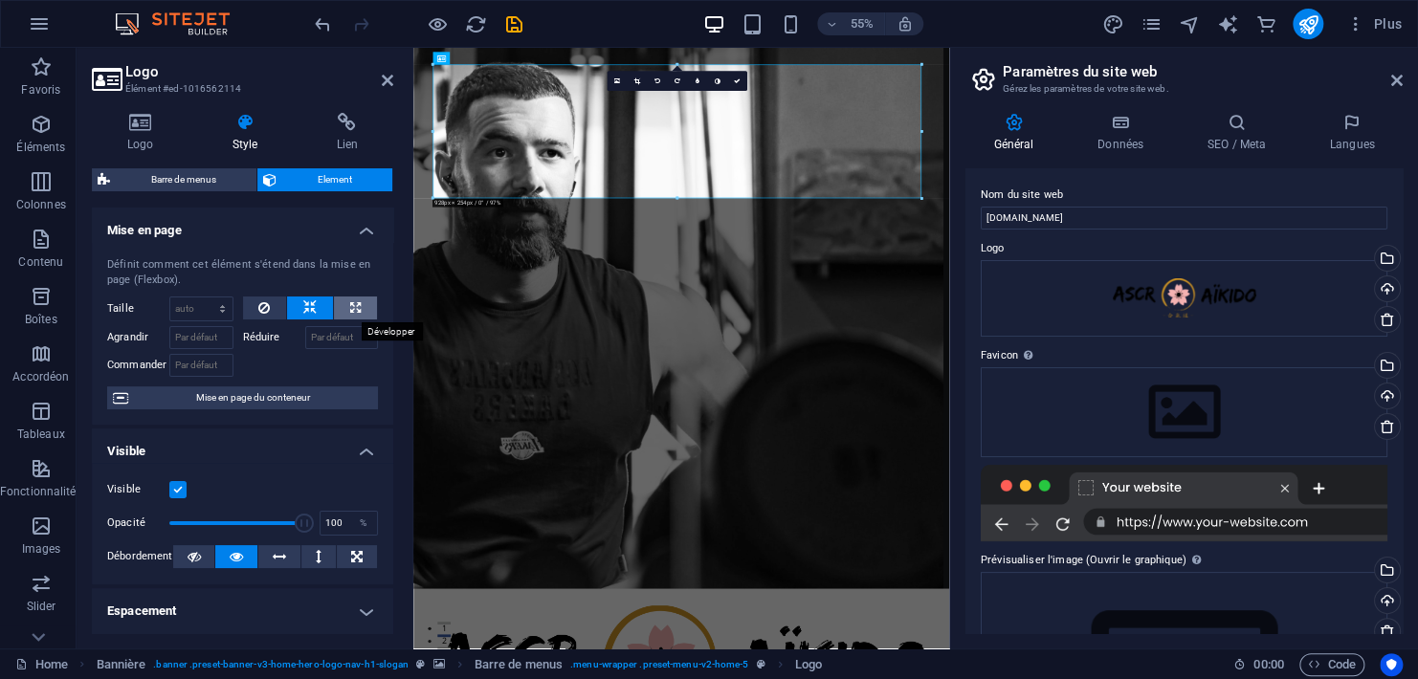
click at [351, 315] on icon at bounding box center [355, 308] width 11 height 23
type input "100"
select select "%"
click at [317, 307] on button at bounding box center [310, 308] width 46 height 23
select select "DISABLED_OPTION_VALUE"
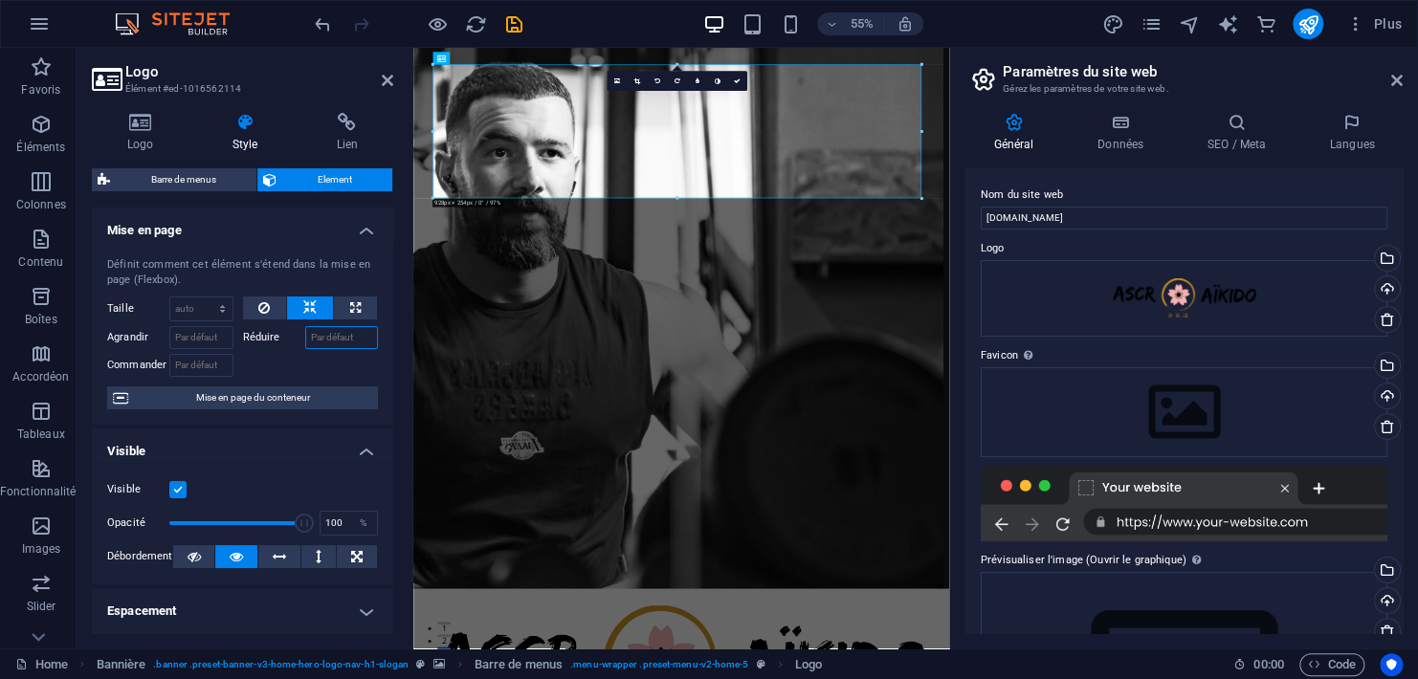
click at [314, 336] on input "Réduire" at bounding box center [342, 337] width 74 height 23
click at [276, 361] on div at bounding box center [311, 363] width 136 height 28
click at [261, 402] on span "Mise en page du conteneur" at bounding box center [253, 398] width 238 height 23
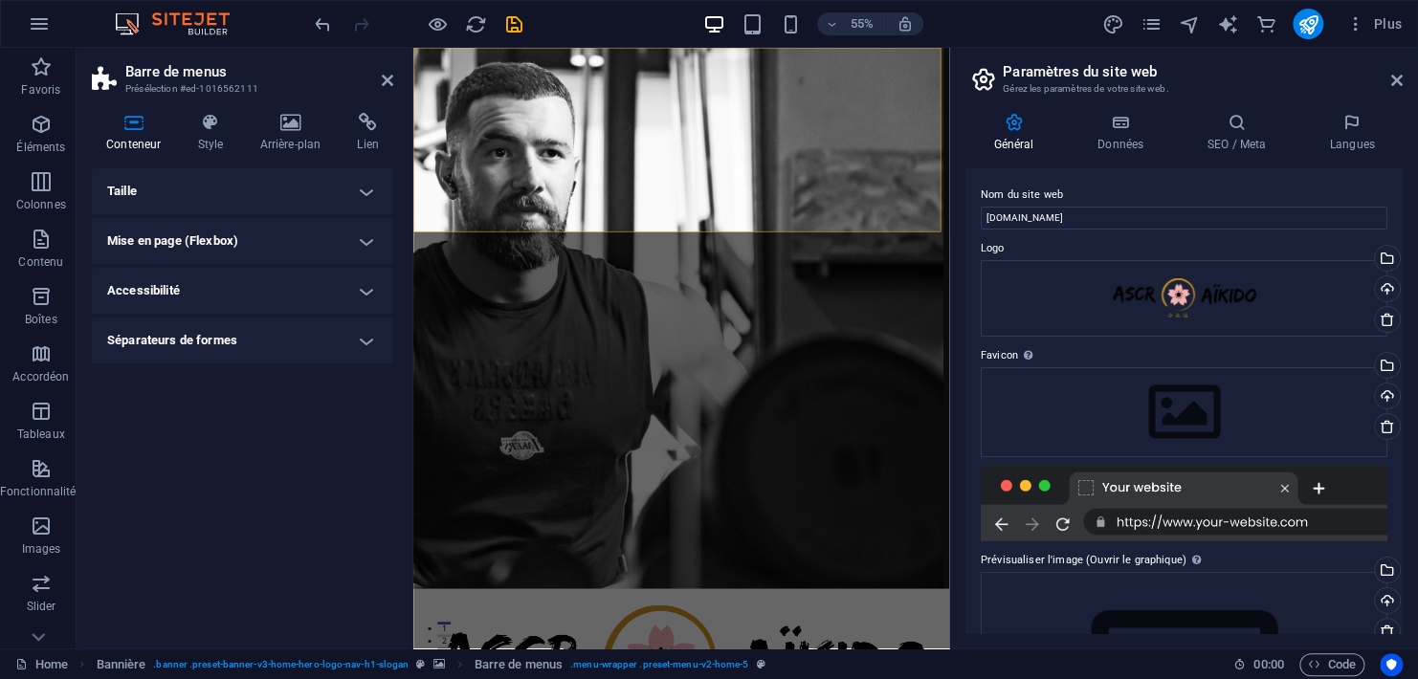
click at [370, 186] on h4 "Taille" at bounding box center [242, 191] width 301 height 46
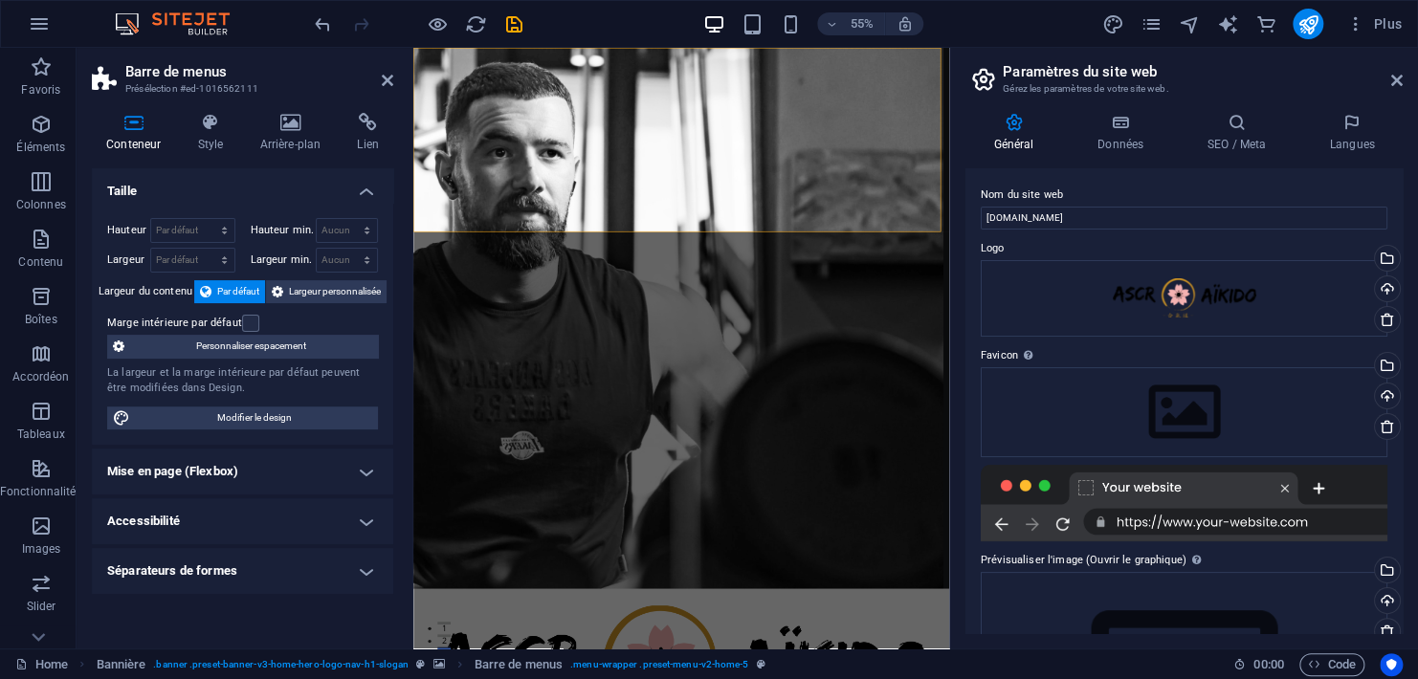
click at [377, 81] on header "Barre de menus Présélection #ed-1016562111" at bounding box center [242, 73] width 301 height 50
click at [378, 80] on header "Barre de menus Présélection #ed-1016562111" at bounding box center [242, 73] width 301 height 50
click at [388, 79] on icon at bounding box center [387, 80] width 11 height 15
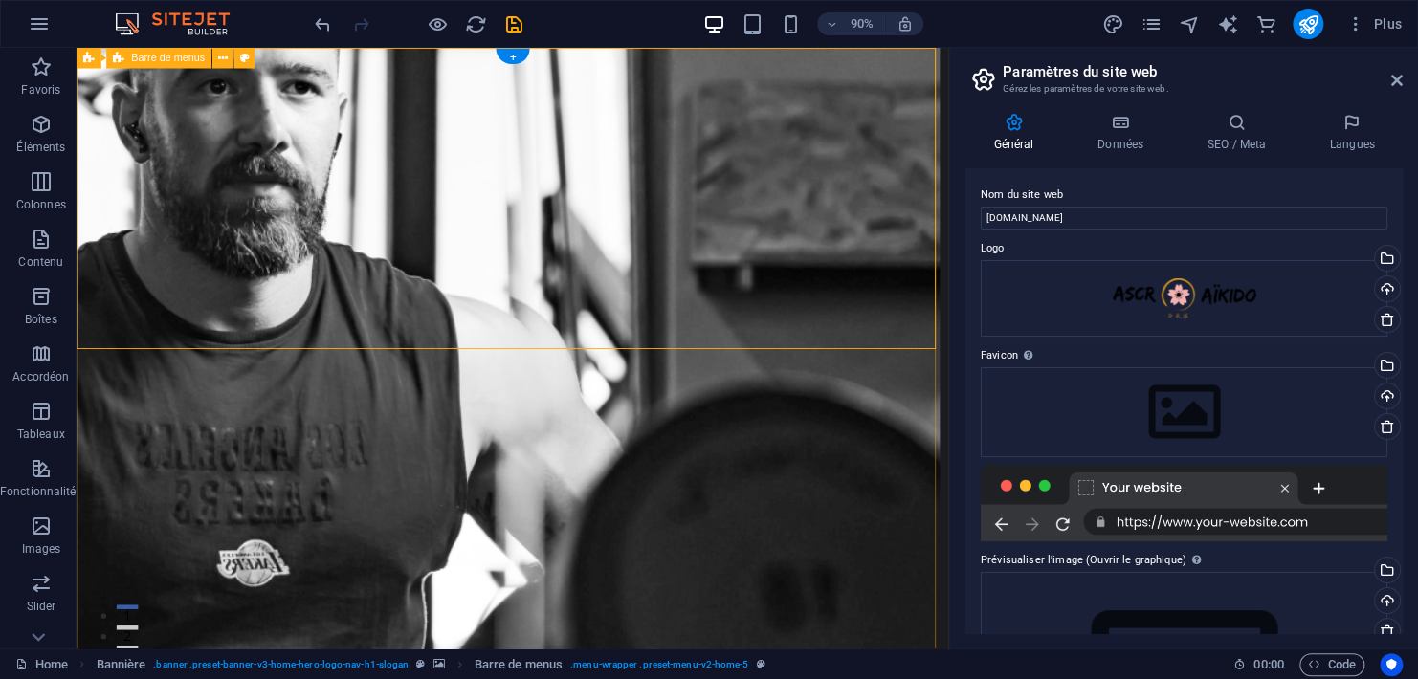
click at [153, 64] on div "Barre de menus" at bounding box center [159, 58] width 105 height 21
click at [94, 59] on icon at bounding box center [88, 58] width 11 height 21
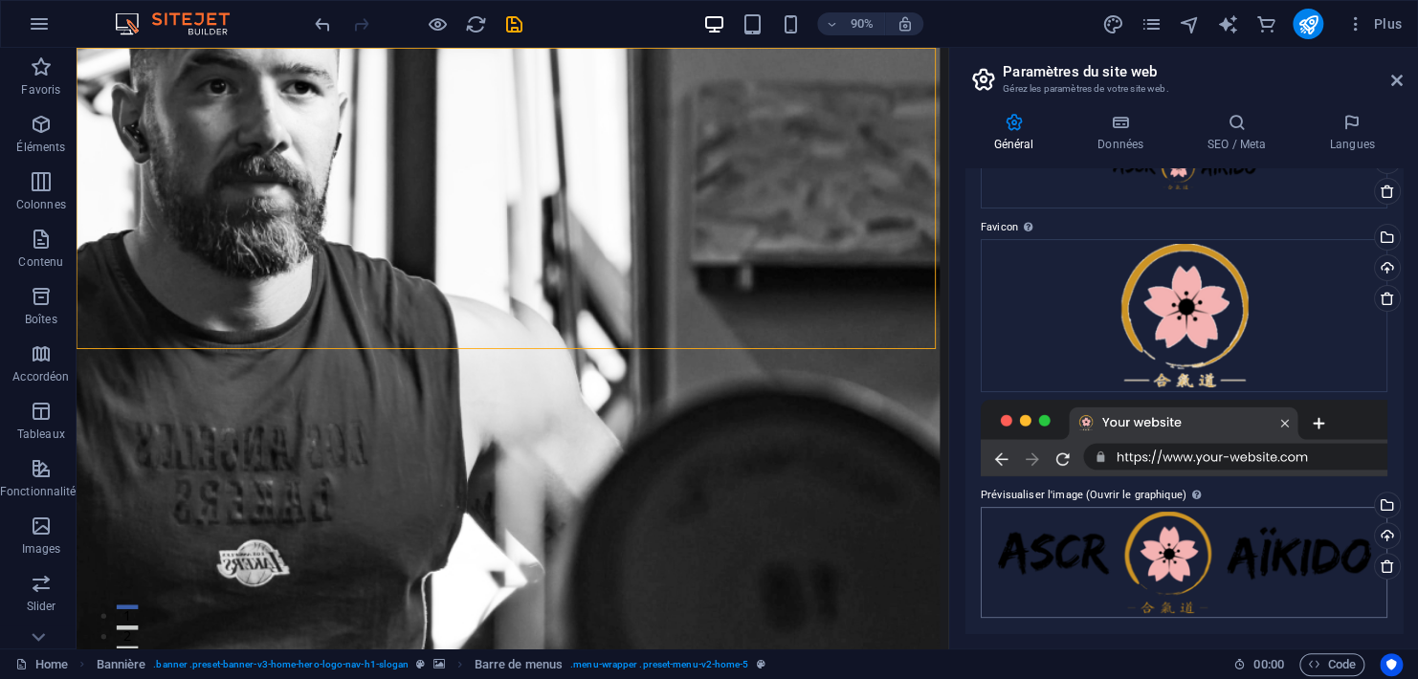
scroll to position [126, 0]
click at [1402, 82] on icon at bounding box center [1396, 80] width 11 height 15
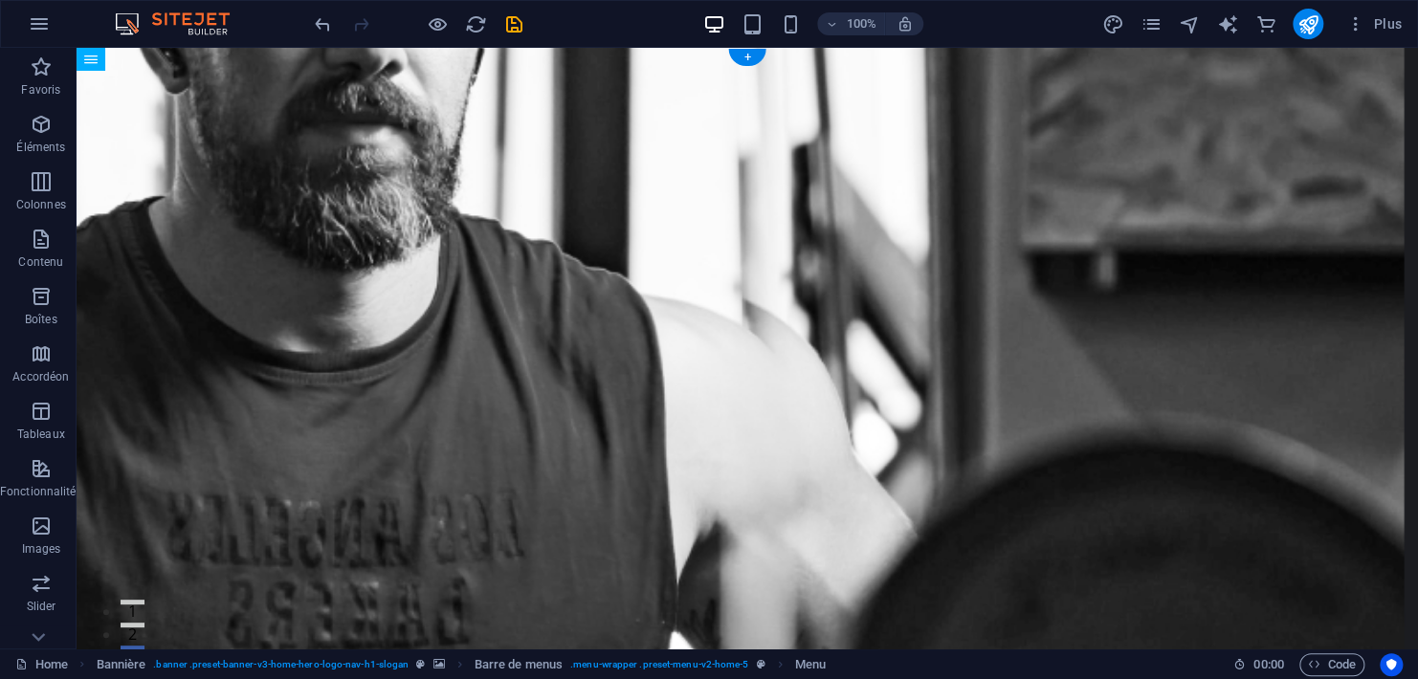
drag, startPoint x: 356, startPoint y: 323, endPoint x: 349, endPoint y: 86, distance: 237.4
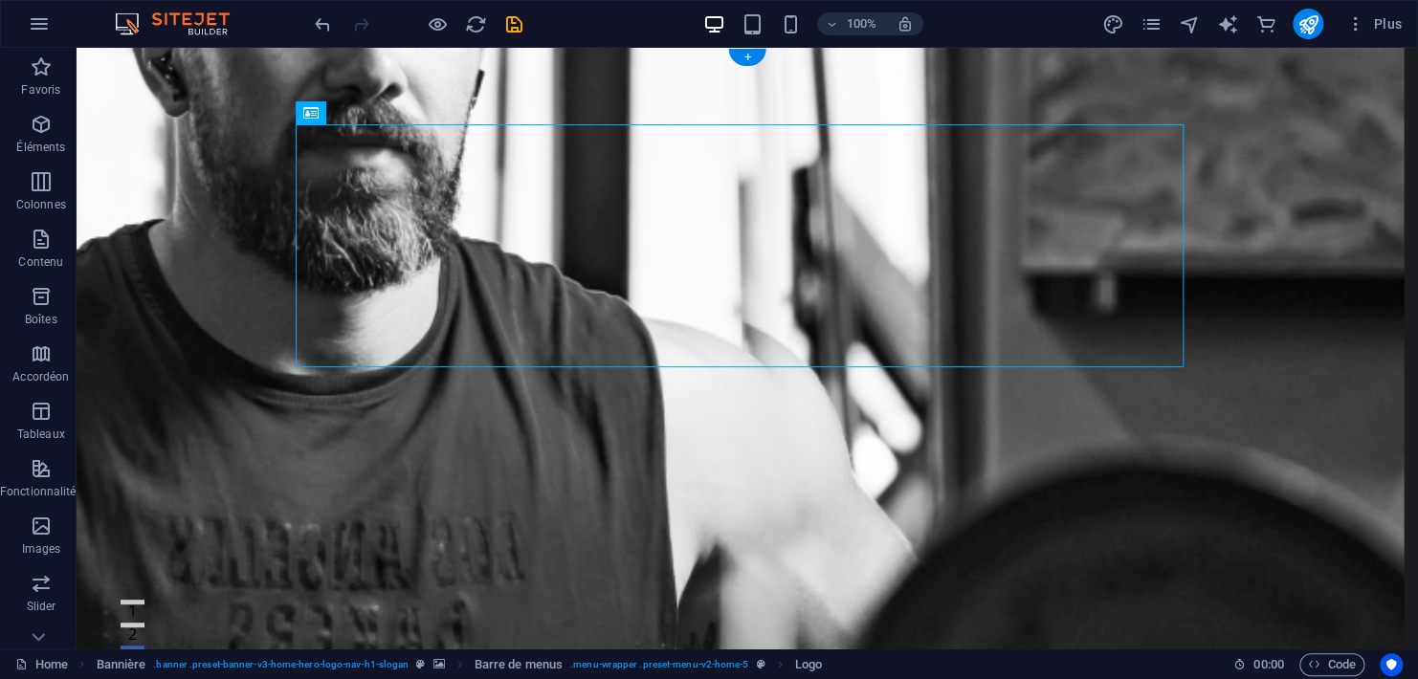
drag, startPoint x: 430, startPoint y: 171, endPoint x: 337, endPoint y: 130, distance: 101.5
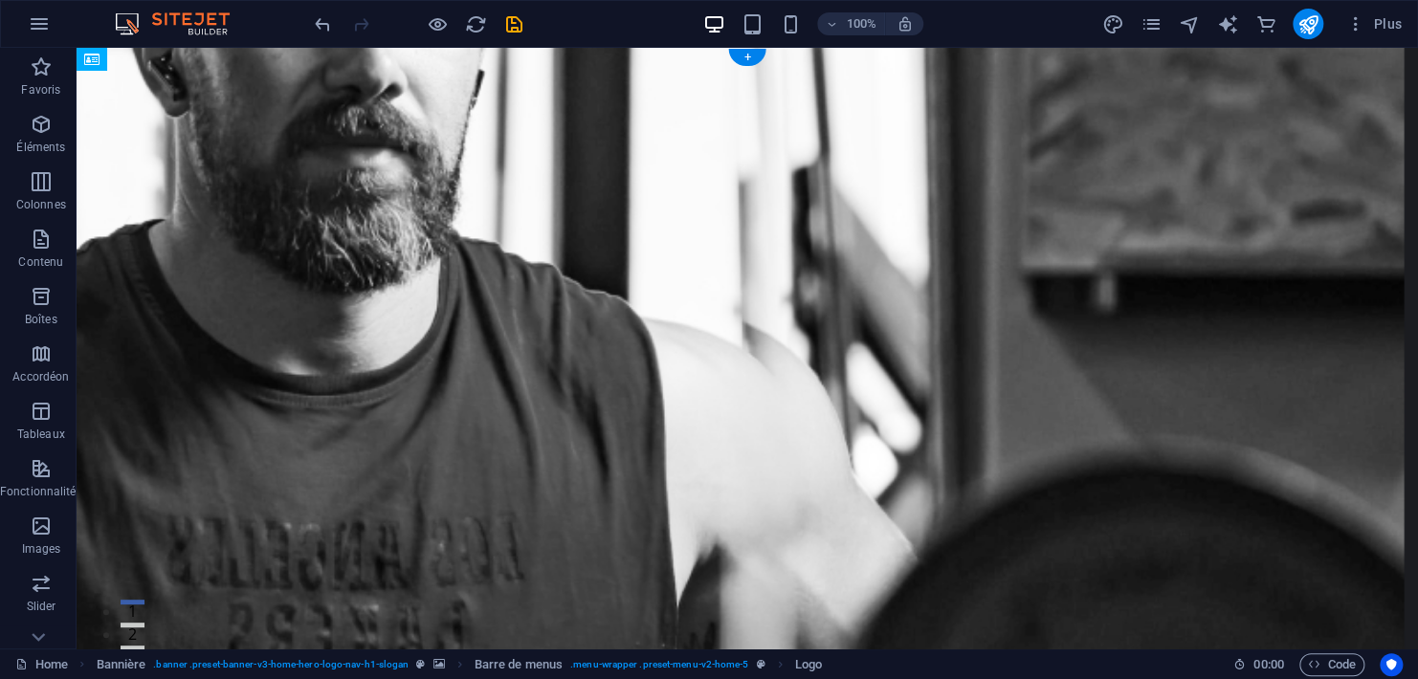
drag, startPoint x: 386, startPoint y: 165, endPoint x: 396, endPoint y: 166, distance: 10.6
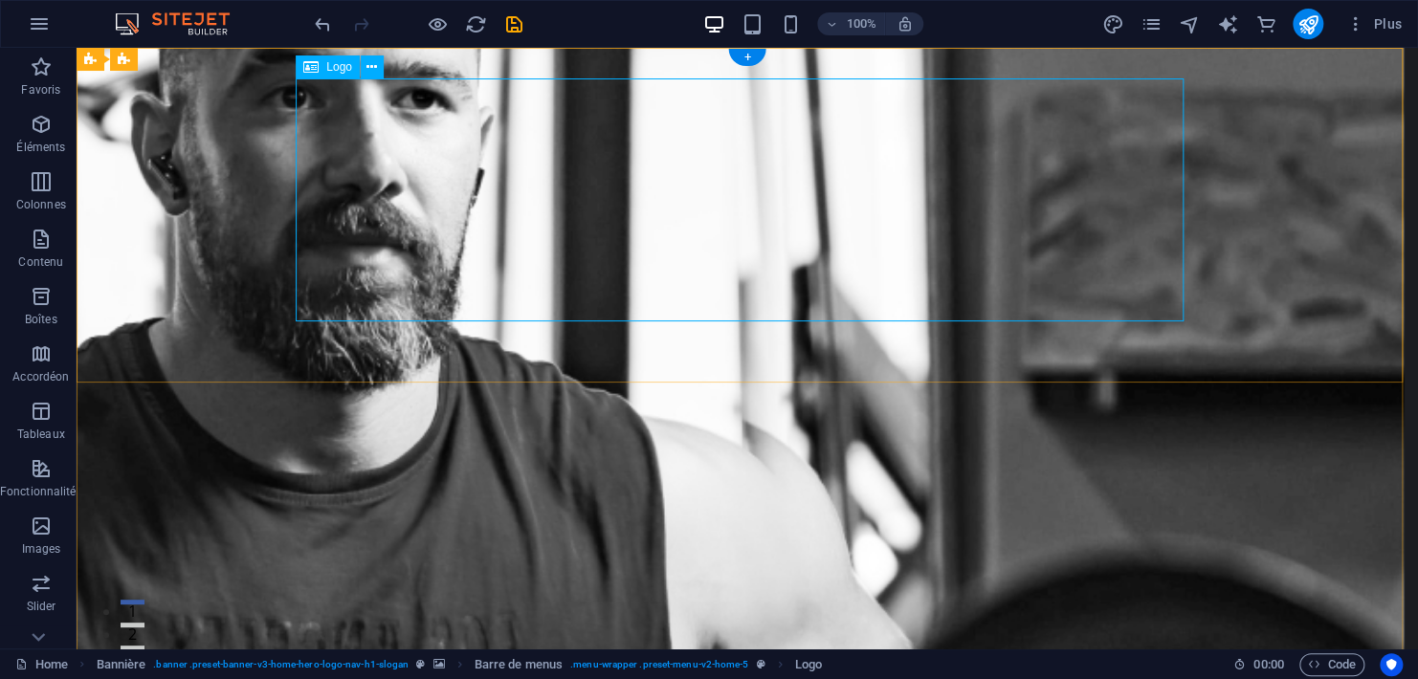
click at [158, 60] on span "Barre de menus" at bounding box center [178, 59] width 81 height 11
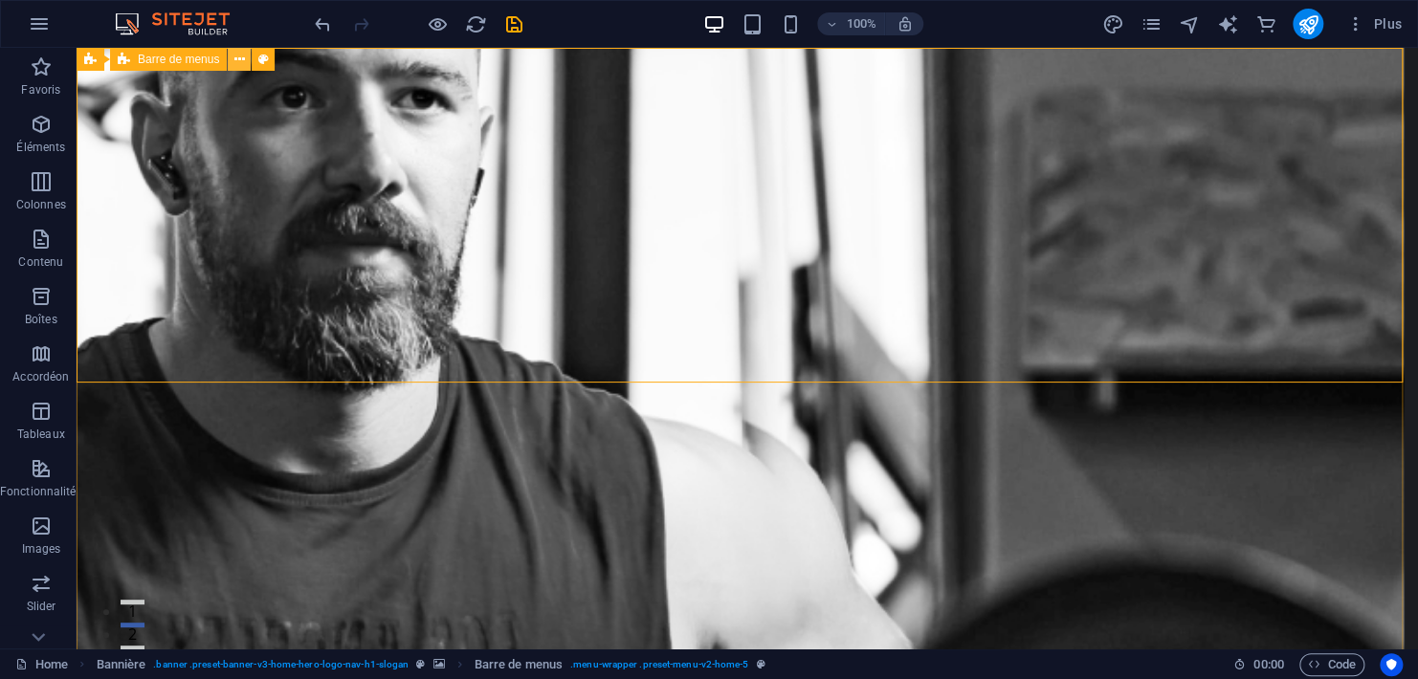
click at [232, 60] on button at bounding box center [239, 59] width 23 height 23
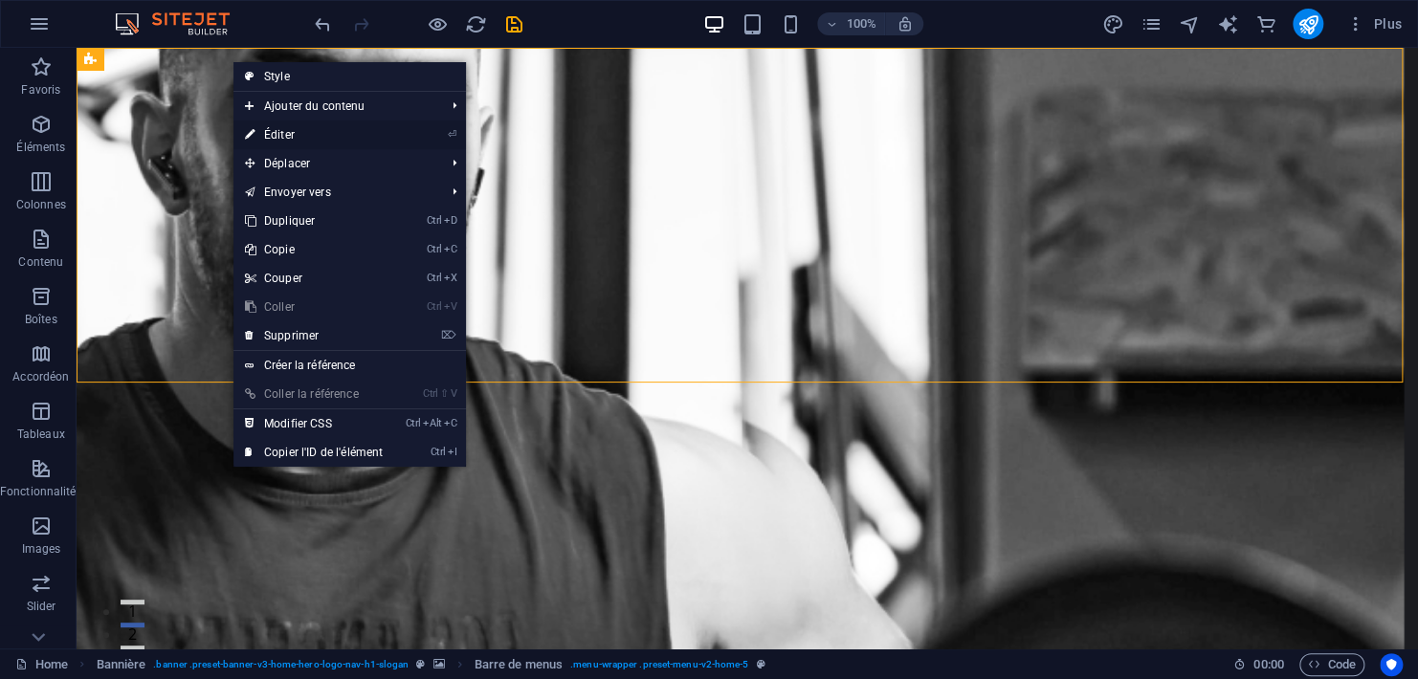
click at [286, 132] on link "⏎ Éditer" at bounding box center [313, 135] width 161 height 29
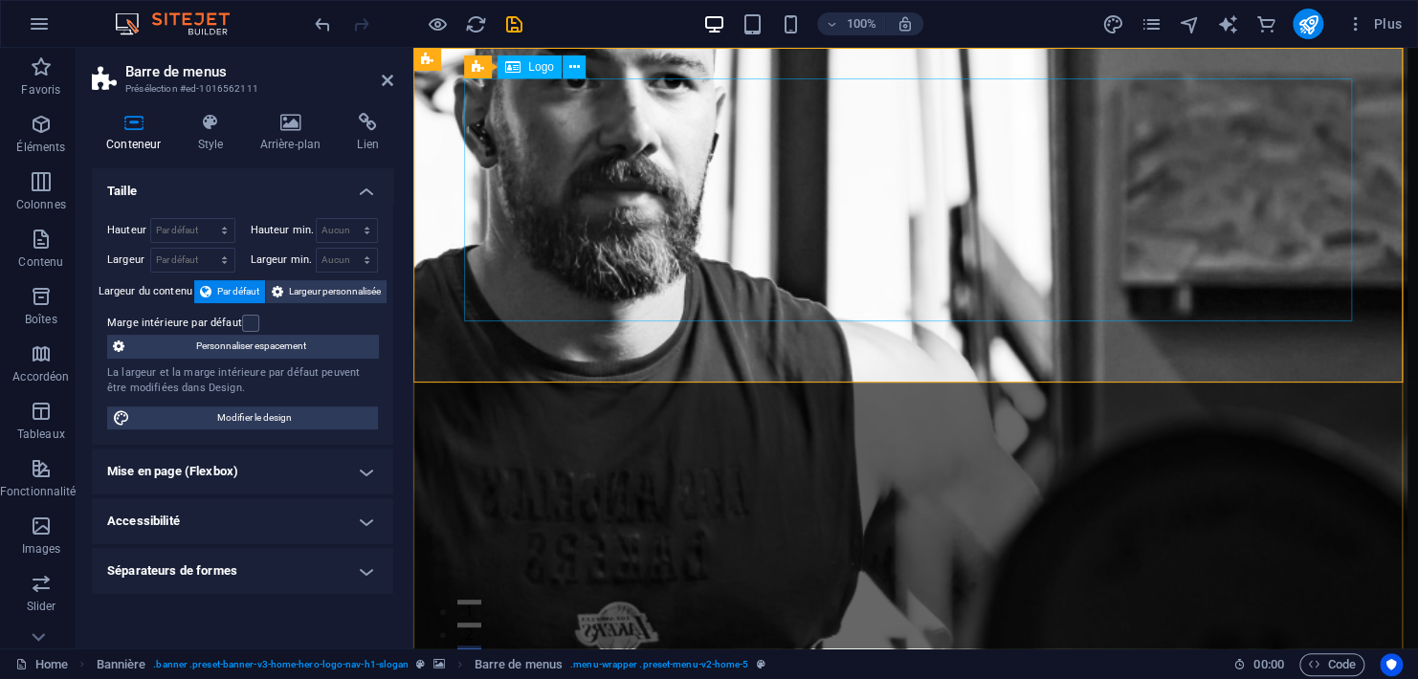
click at [211, 128] on icon at bounding box center [210, 122] width 55 height 19
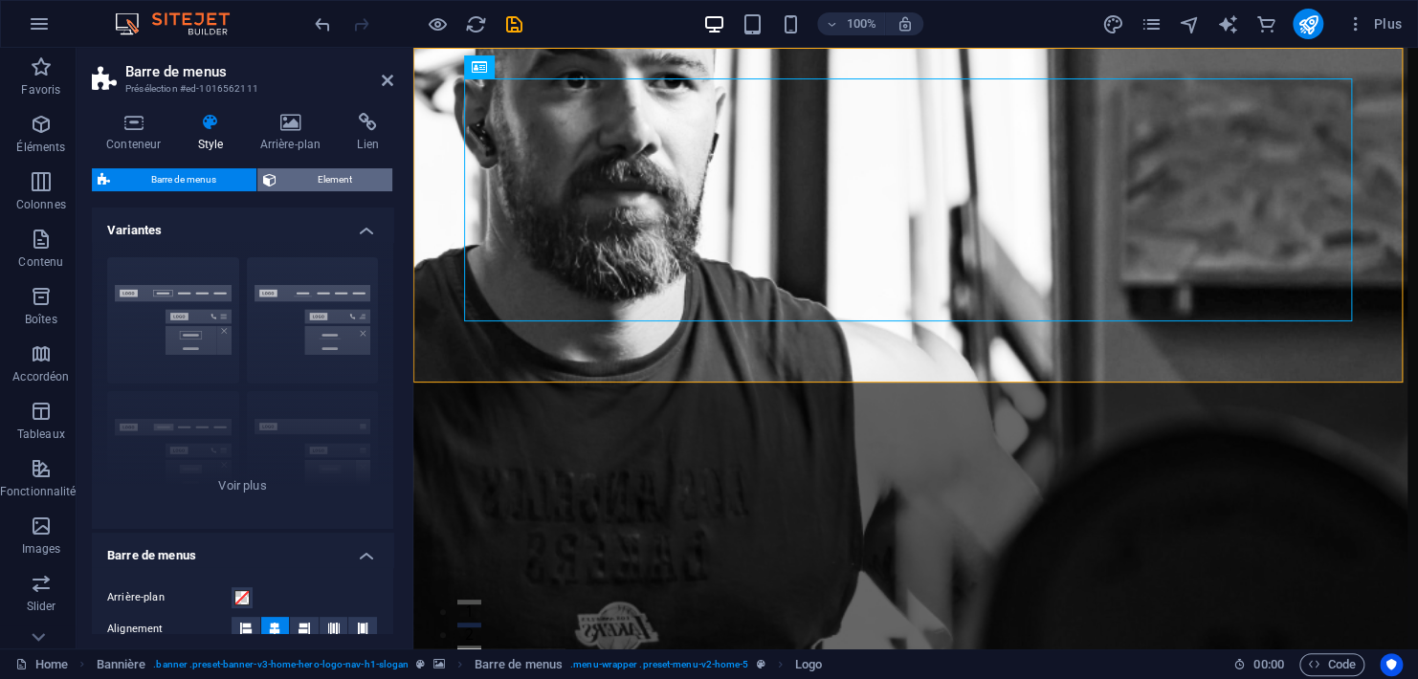
click at [339, 182] on span "Element" at bounding box center [334, 179] width 104 height 23
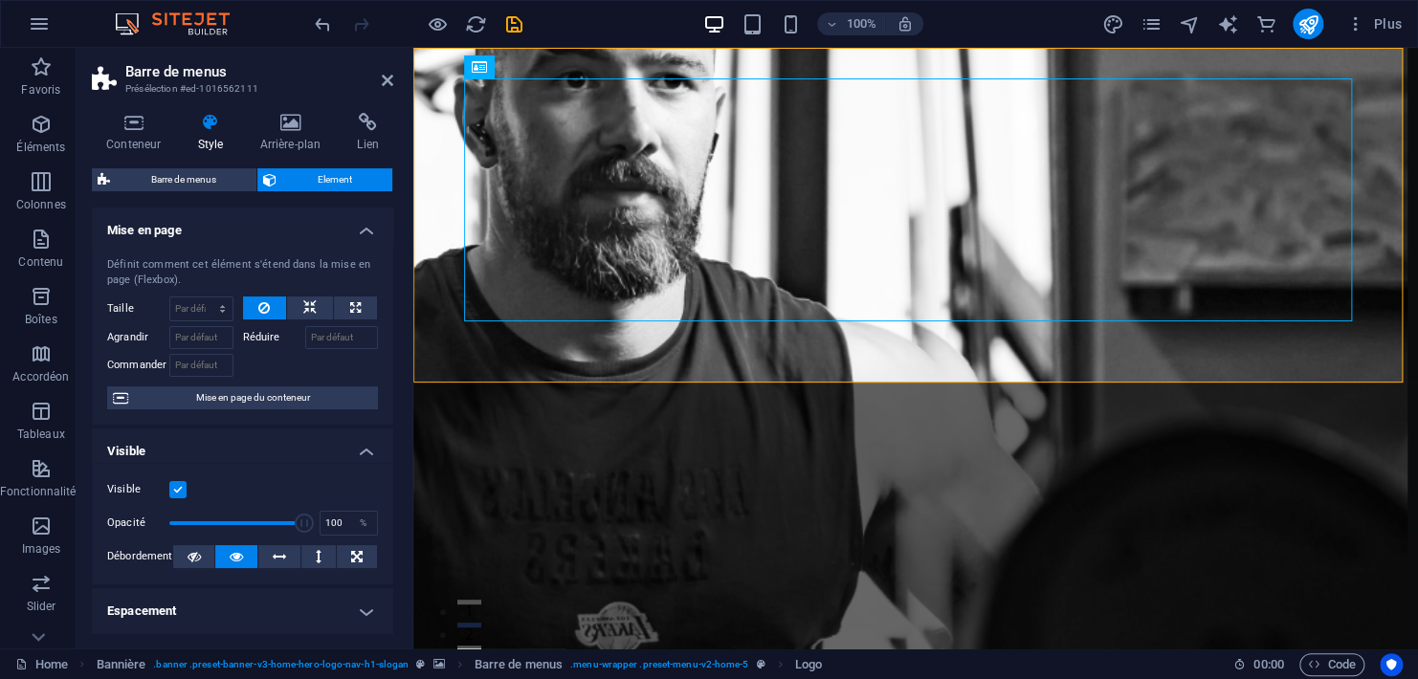
scroll to position [319, 0]
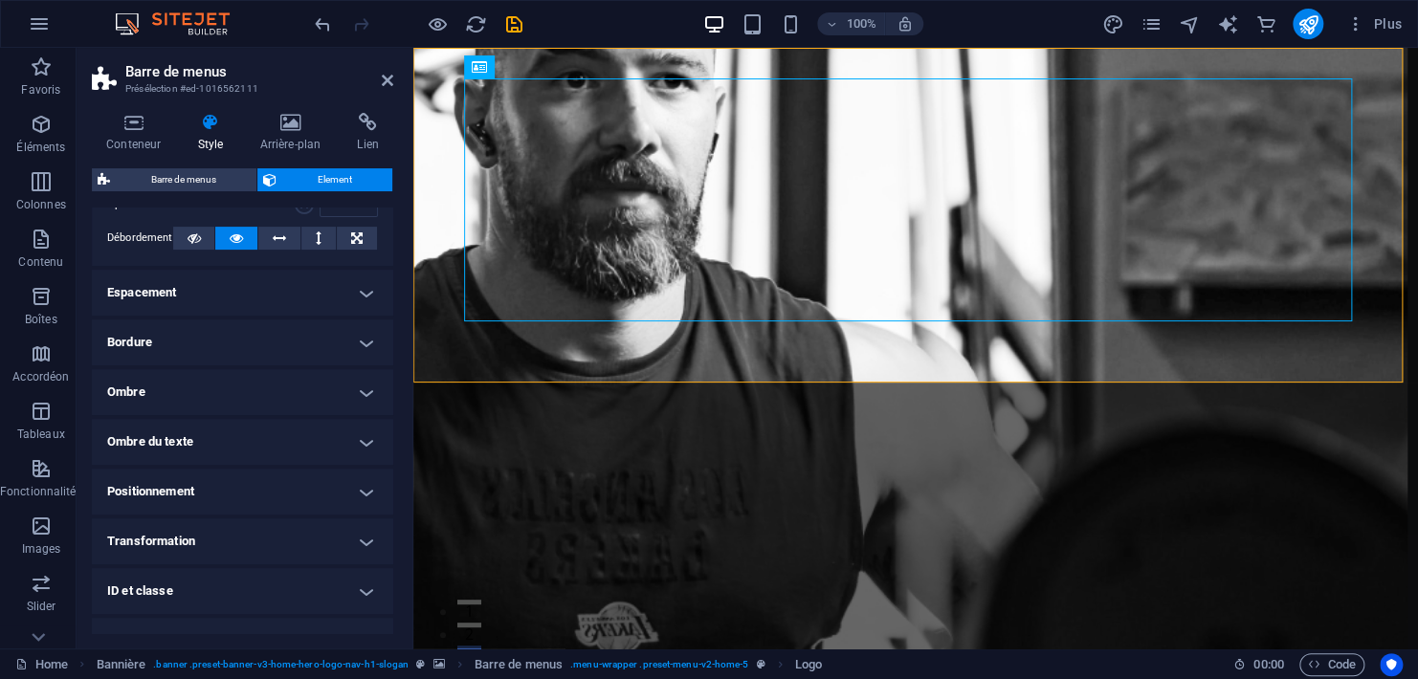
click at [263, 269] on ul "Mise en page Définit comment cet élément s'étend dans la mise en page (Flexbox)…" at bounding box center [242, 301] width 301 height 825
click at [263, 280] on h4 "Espacement" at bounding box center [242, 293] width 301 height 46
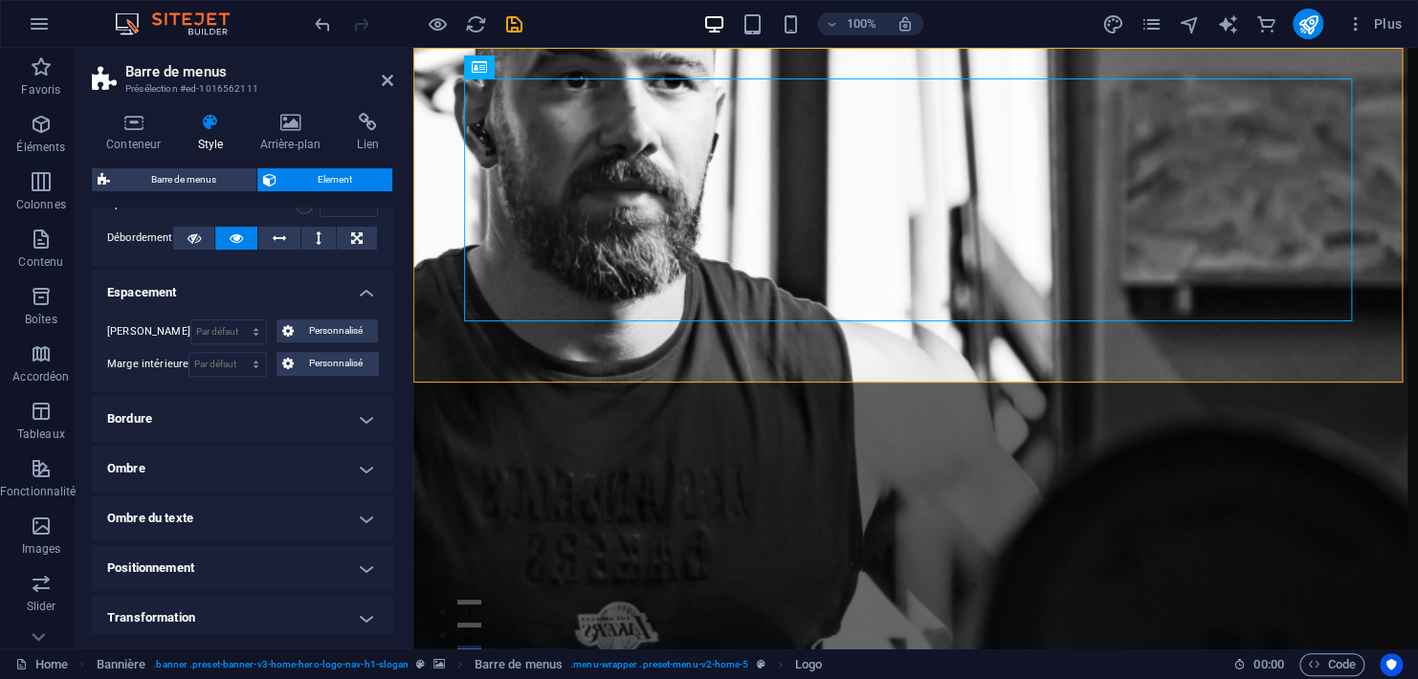
click at [211, 413] on h4 "Bordure" at bounding box center [242, 419] width 301 height 46
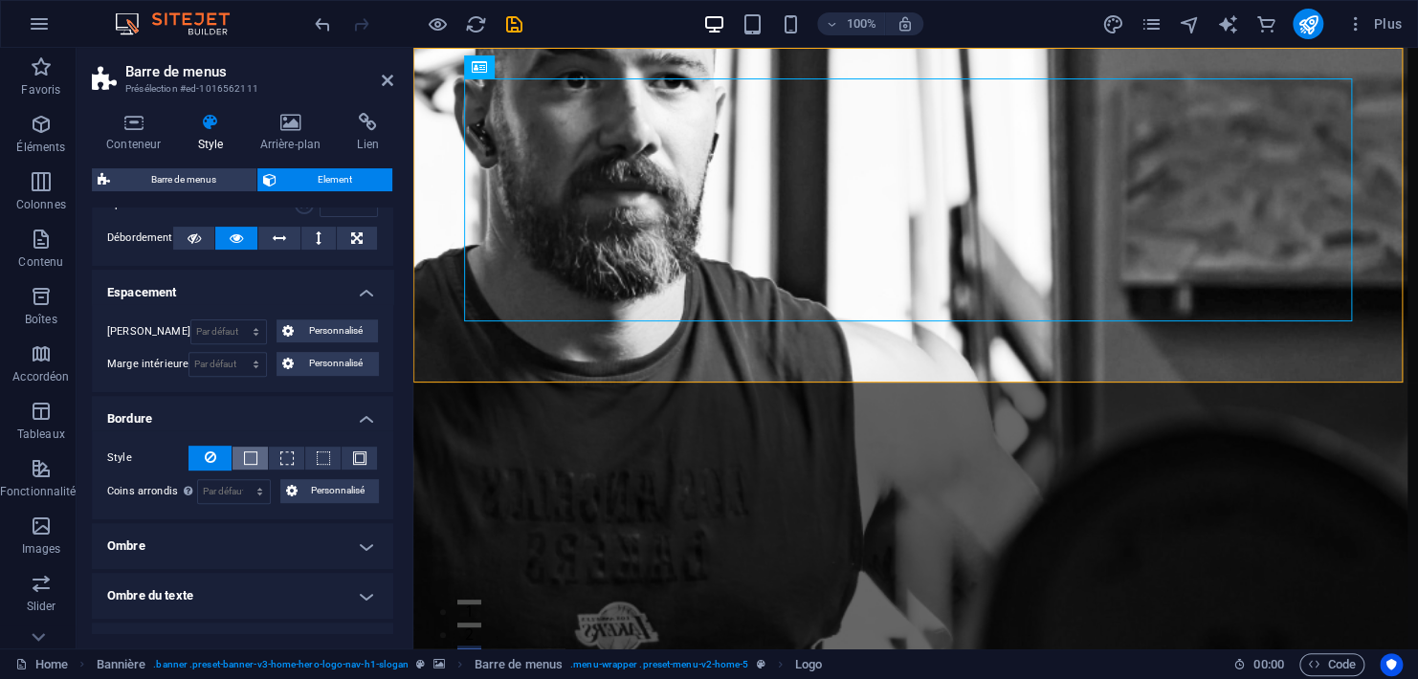
click at [250, 464] on span at bounding box center [250, 458] width 13 height 13
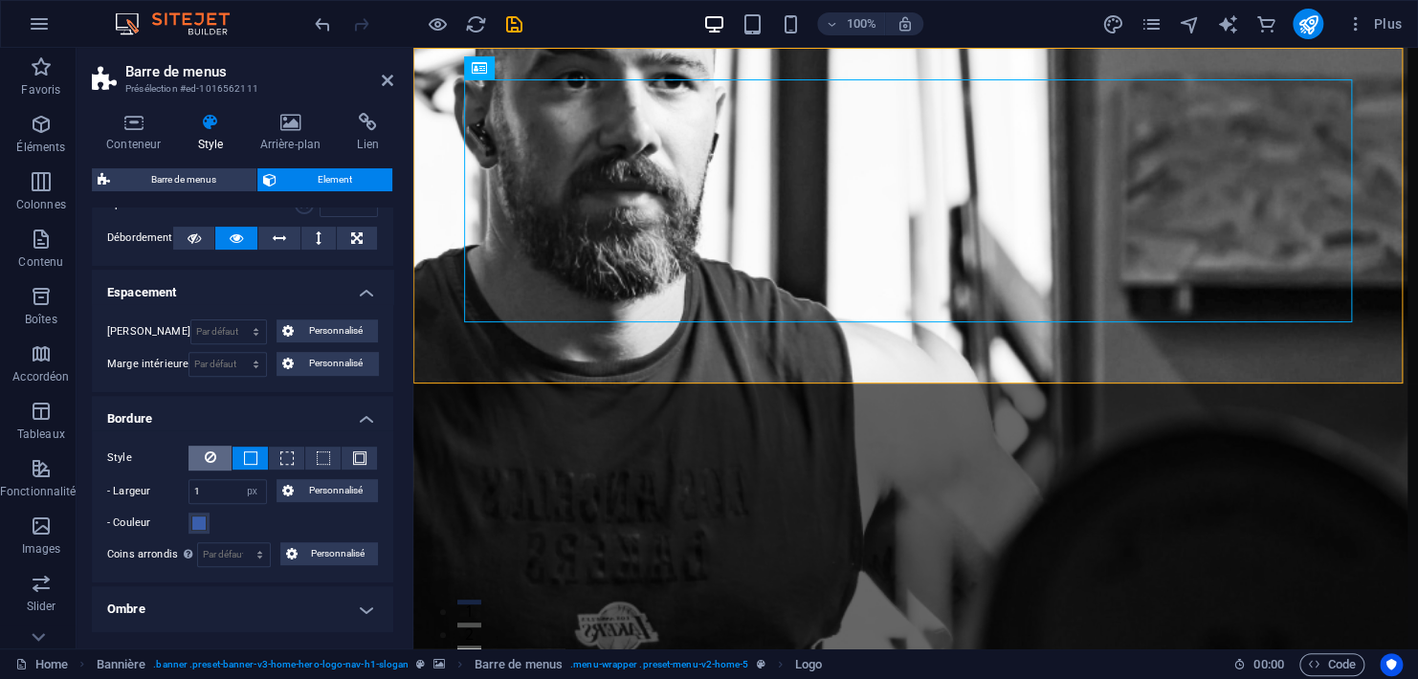
click at [220, 460] on button at bounding box center [210, 458] width 43 height 25
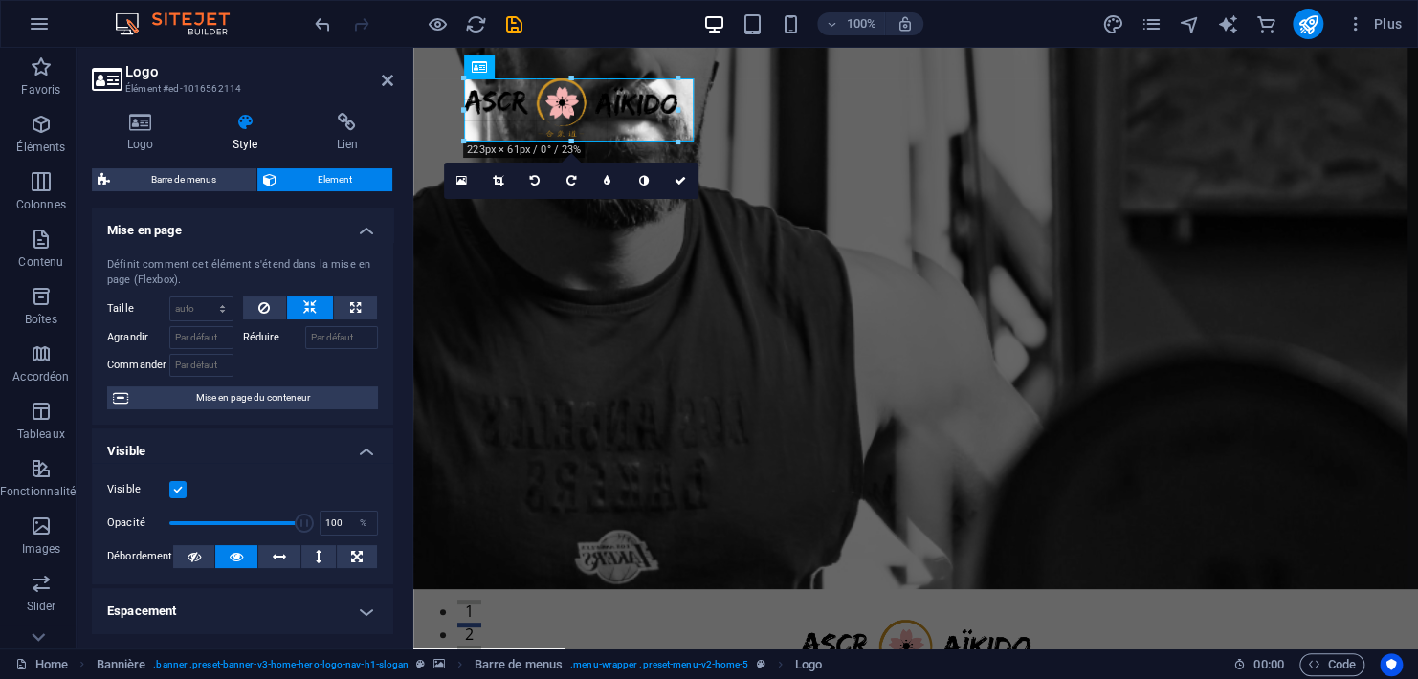
drag, startPoint x: 1352, startPoint y: 199, endPoint x: 694, endPoint y: 226, distance: 658.9
click at [697, 187] on link at bounding box center [688, 180] width 36 height 36
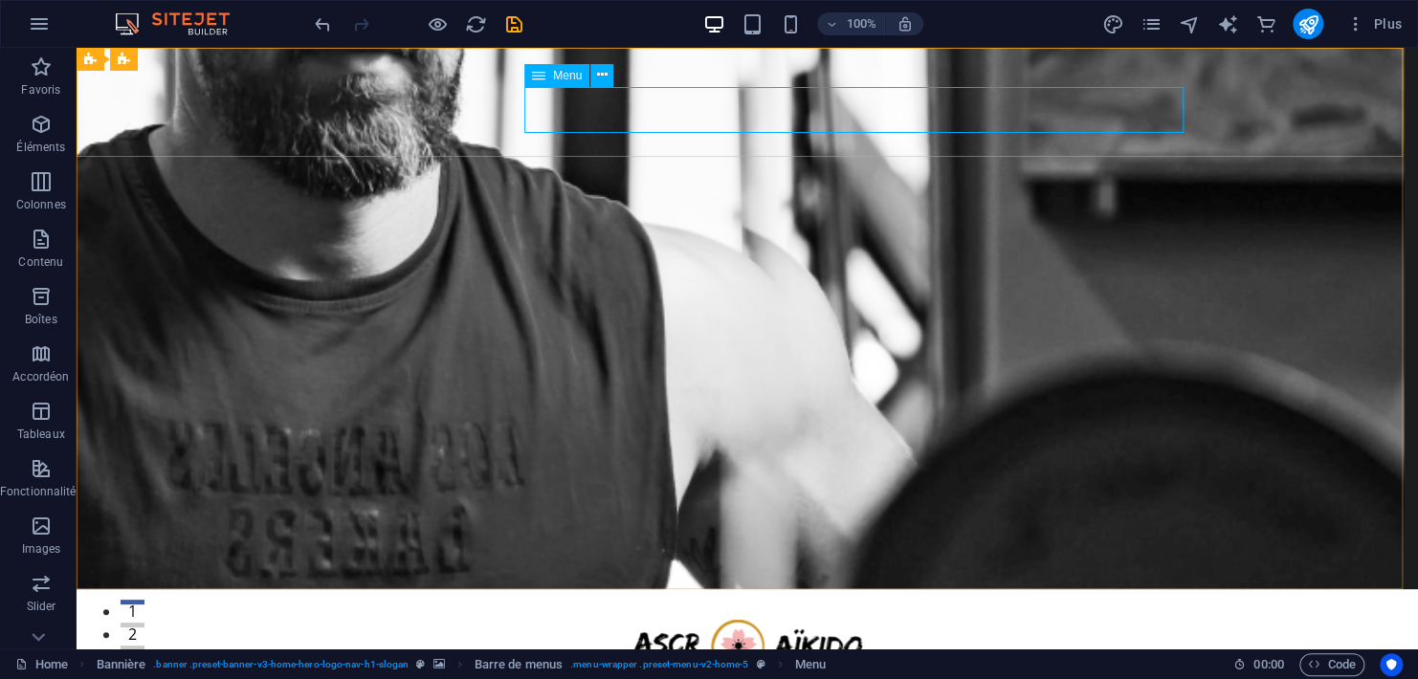
click at [554, 76] on span "Menu" at bounding box center [567, 75] width 29 height 11
click at [603, 75] on icon at bounding box center [602, 75] width 11 height 20
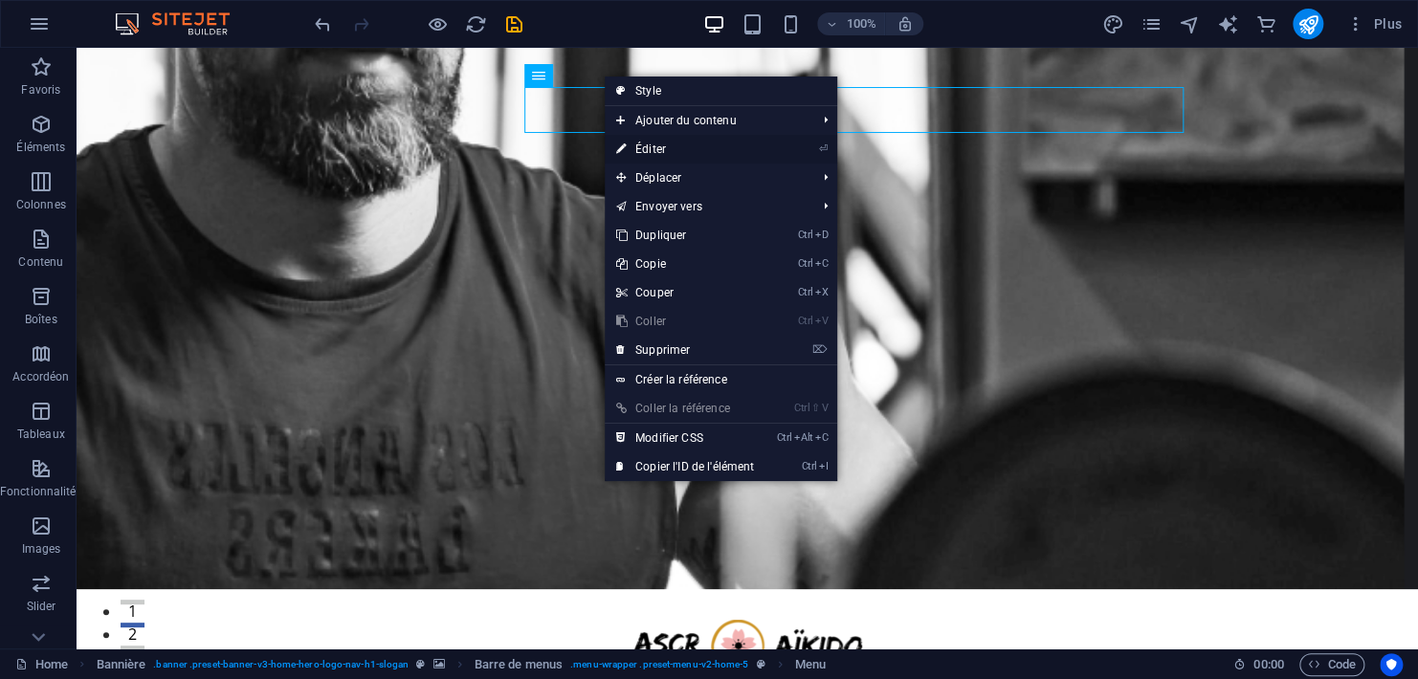
click at [642, 140] on link "⏎ Éditer" at bounding box center [685, 149] width 161 height 29
select select
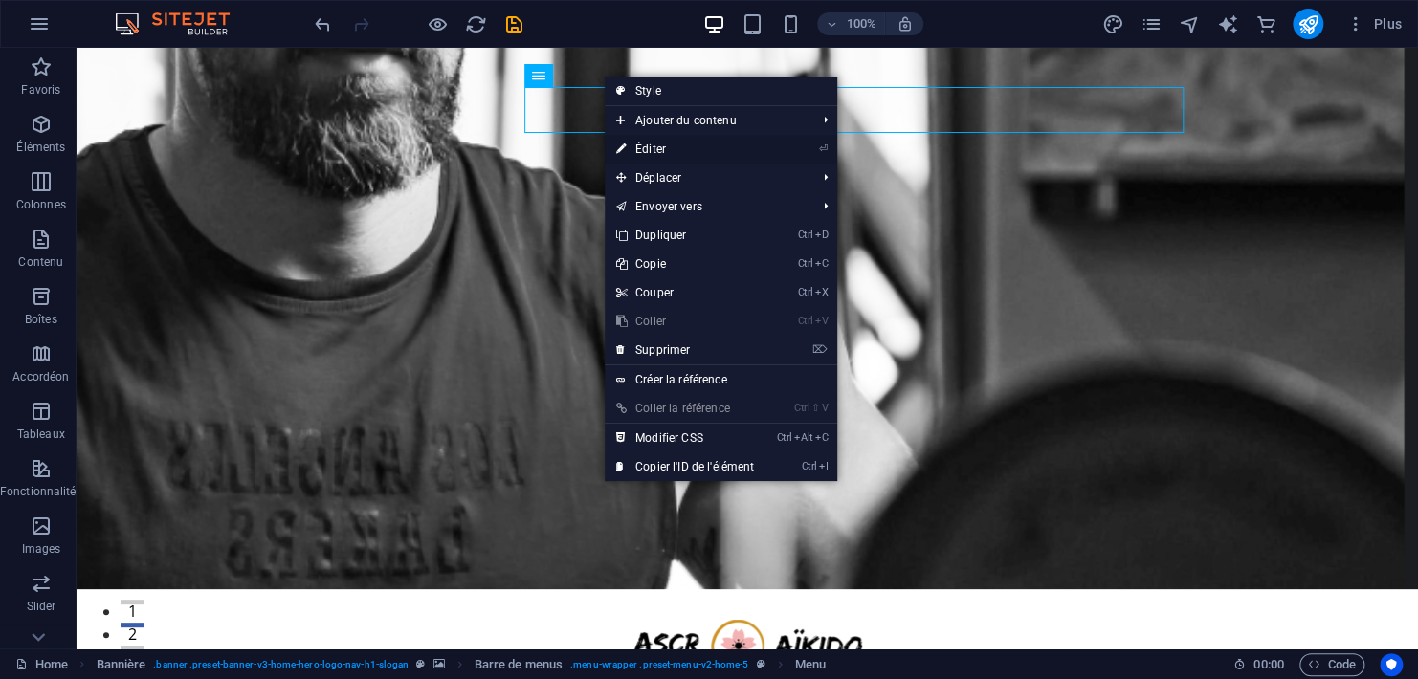
select select
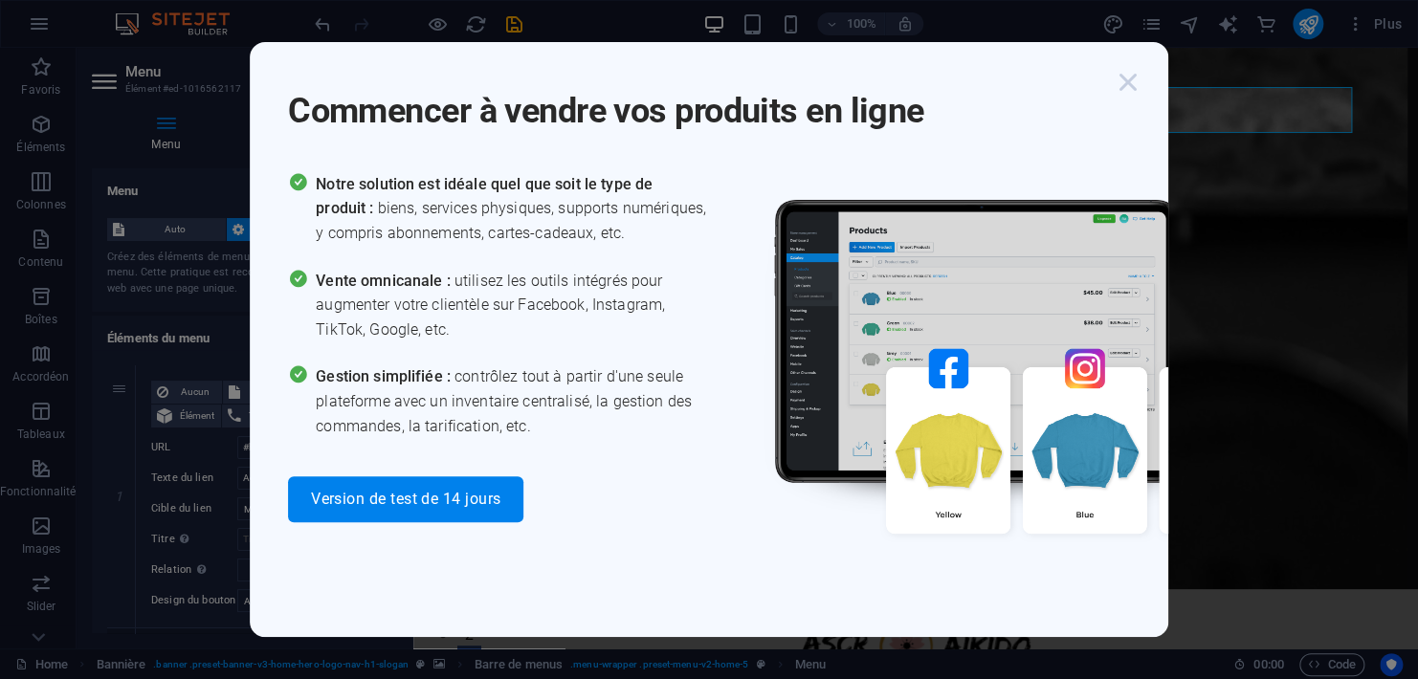
click at [1125, 92] on icon "button" at bounding box center [1128, 82] width 34 height 34
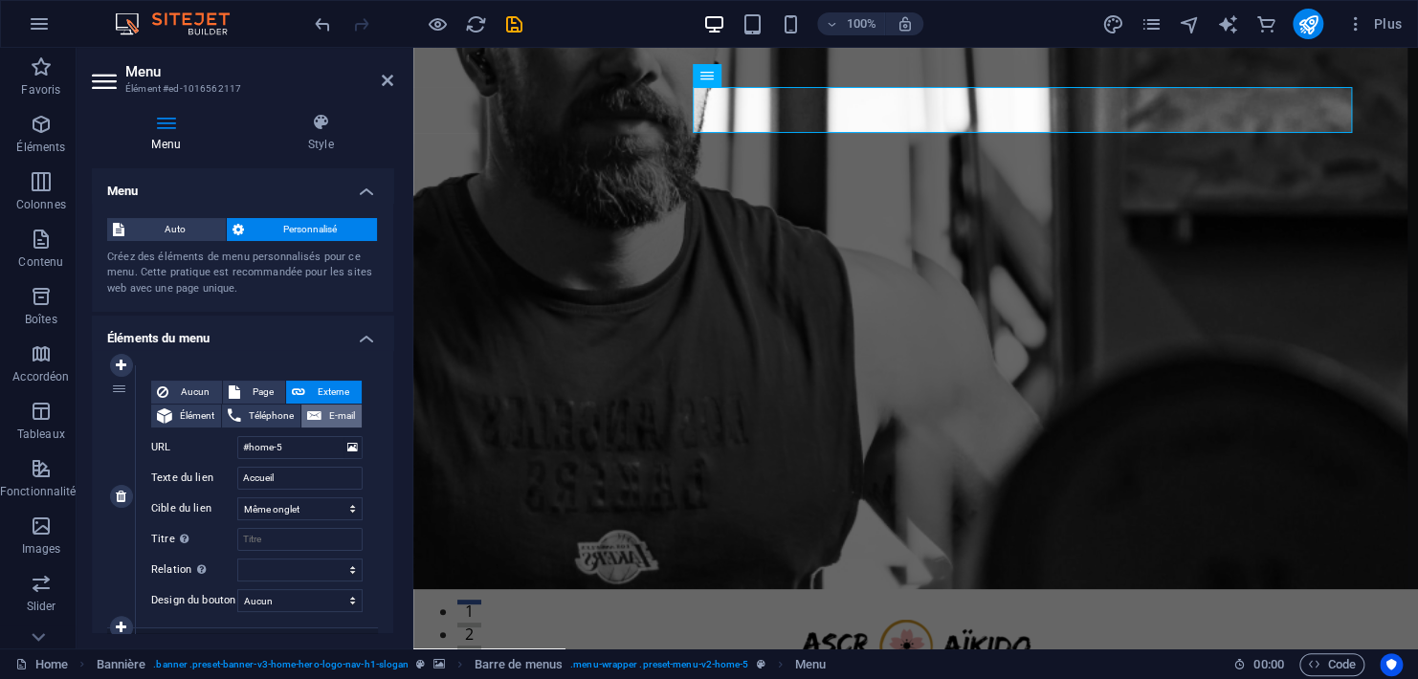
click at [327, 428] on span "E-mail" at bounding box center [341, 416] width 29 height 23
select select
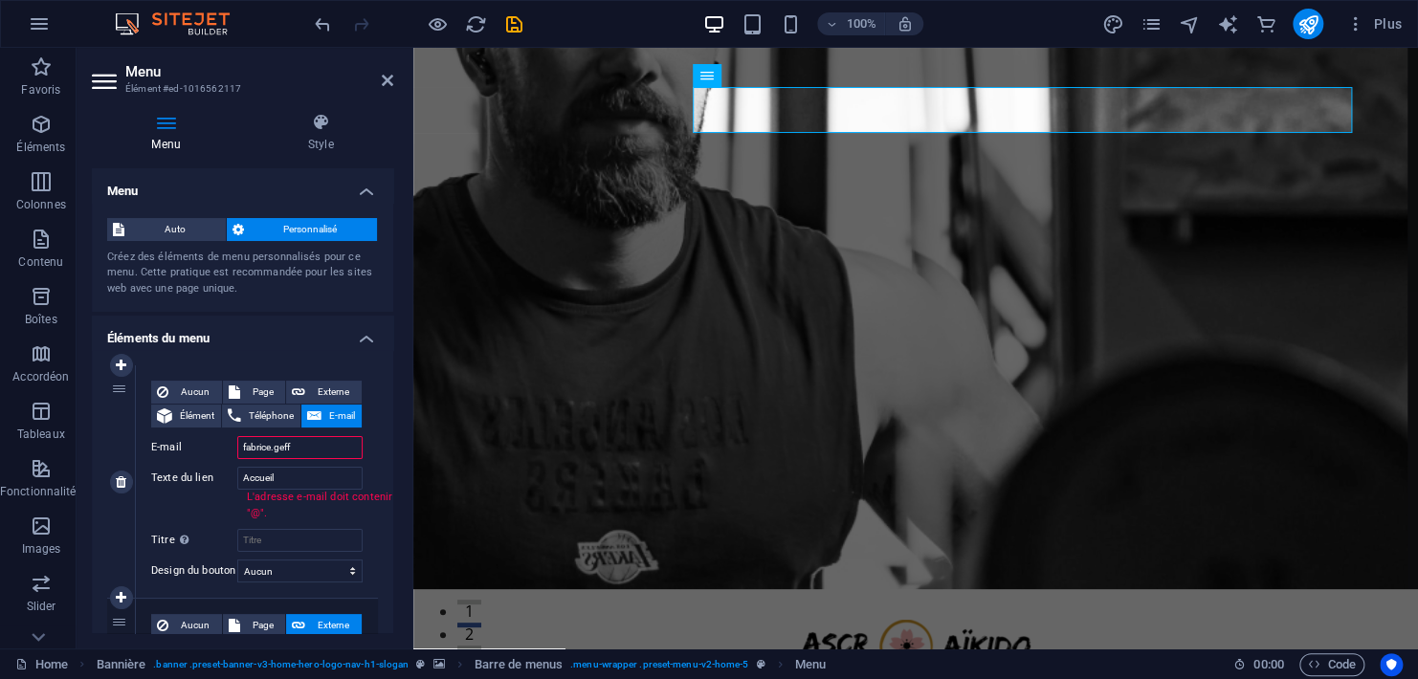
drag, startPoint x: 325, startPoint y: 477, endPoint x: 219, endPoint y: 468, distance: 106.6
click at [219, 459] on div "E-mail fabrice.geff" at bounding box center [256, 447] width 211 height 23
type input "fabrice.geff"
click at [307, 552] on input "Titre Description supplémentaire du lien. Celle-ci doit être différente du text…" at bounding box center [299, 540] width 125 height 23
click at [247, 404] on span "Page" at bounding box center [263, 392] width 34 height 23
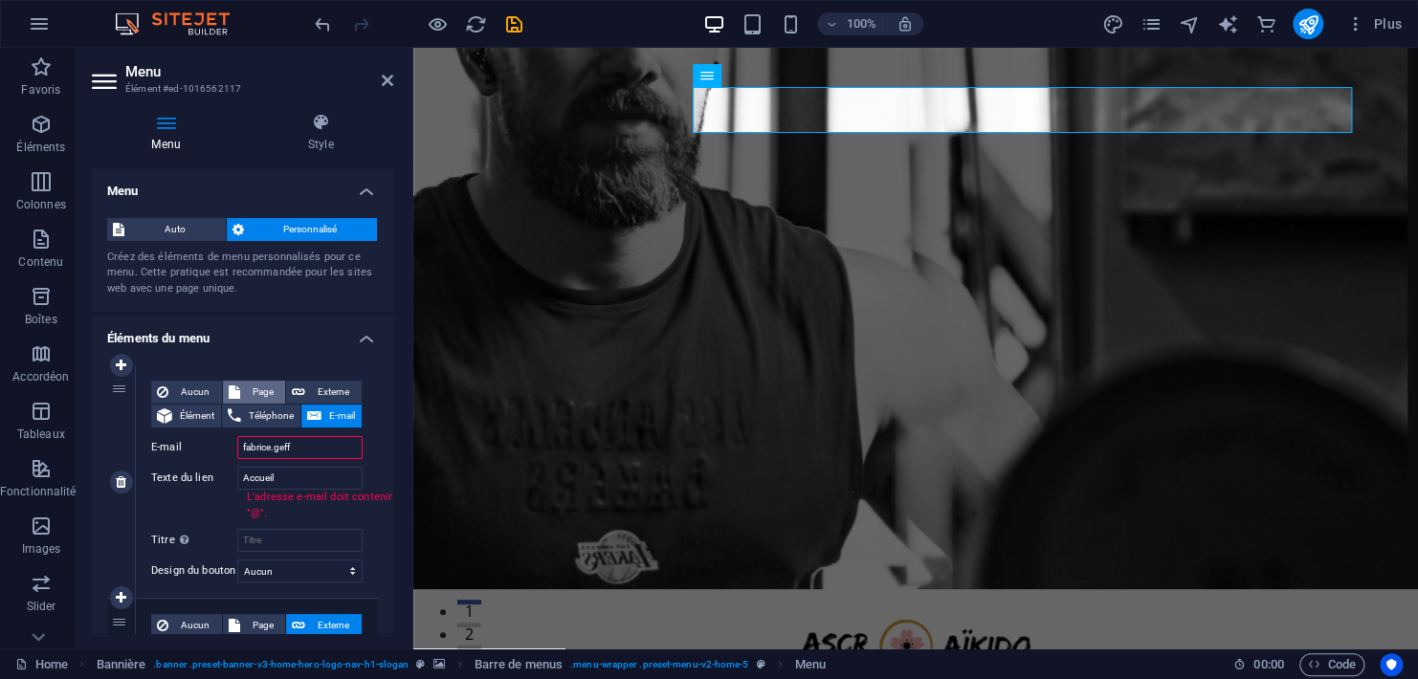
select select
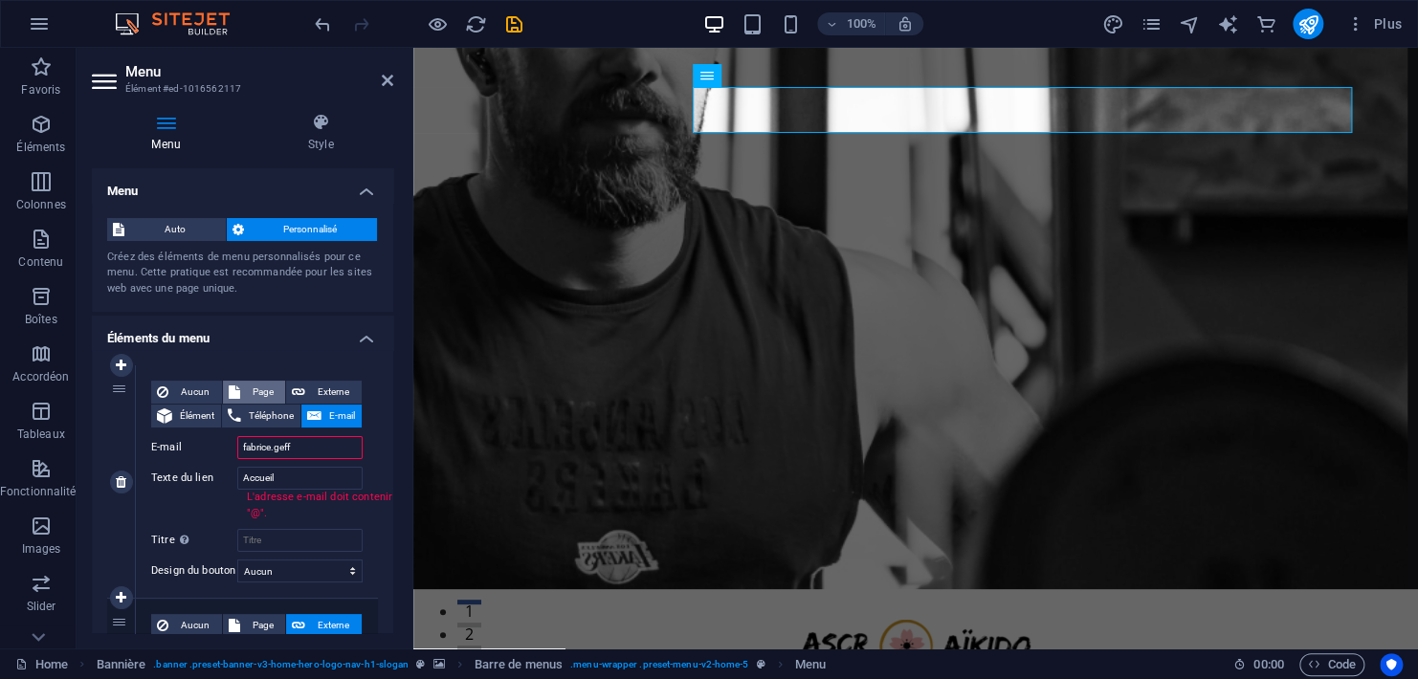
select select
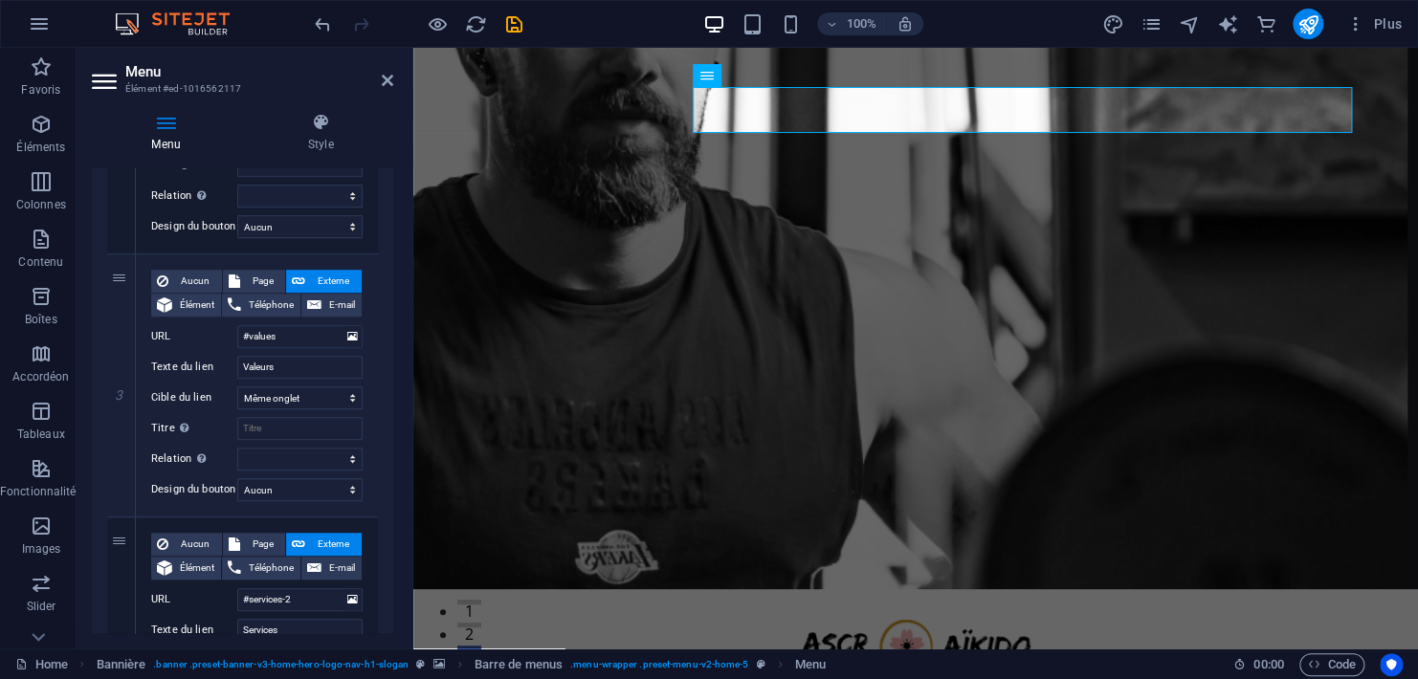
scroll to position [957, 0]
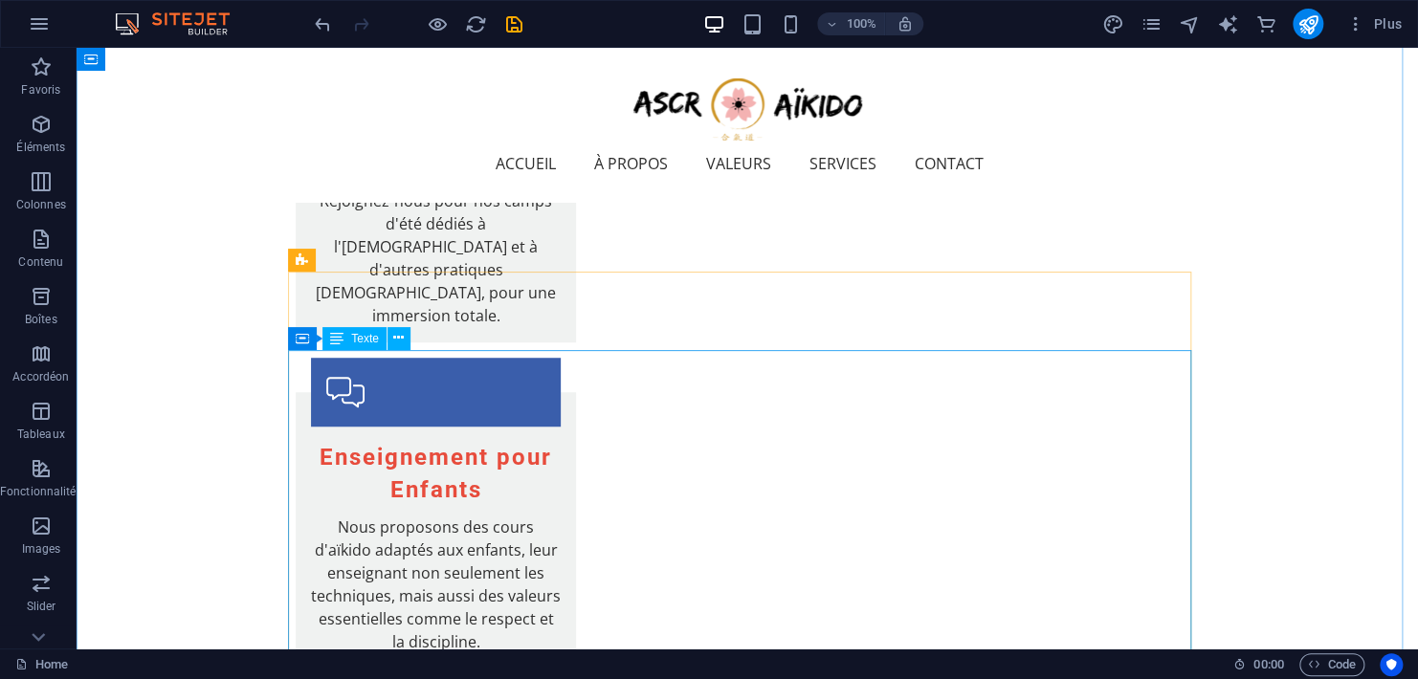
scroll to position [4146, 0]
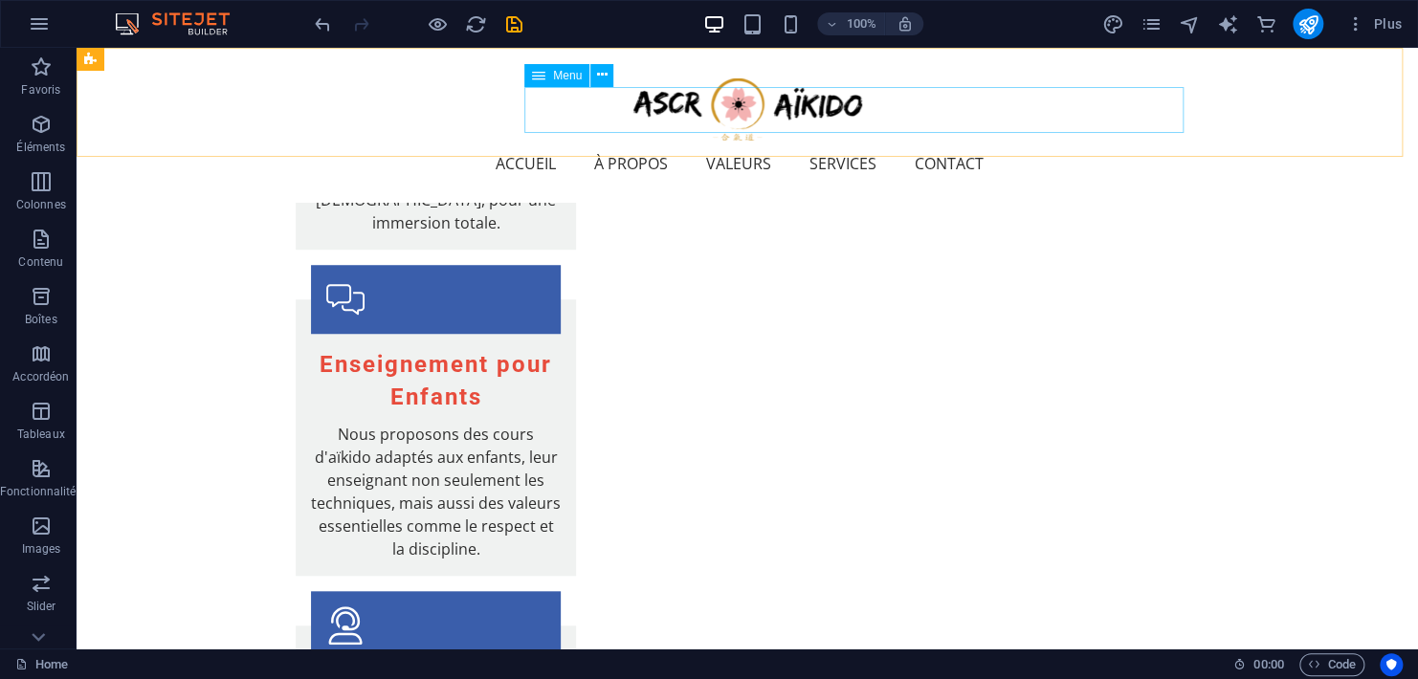
click at [822, 141] on nav "Accueil À Propos Valeurs Services Contact" at bounding box center [747, 164] width 888 height 46
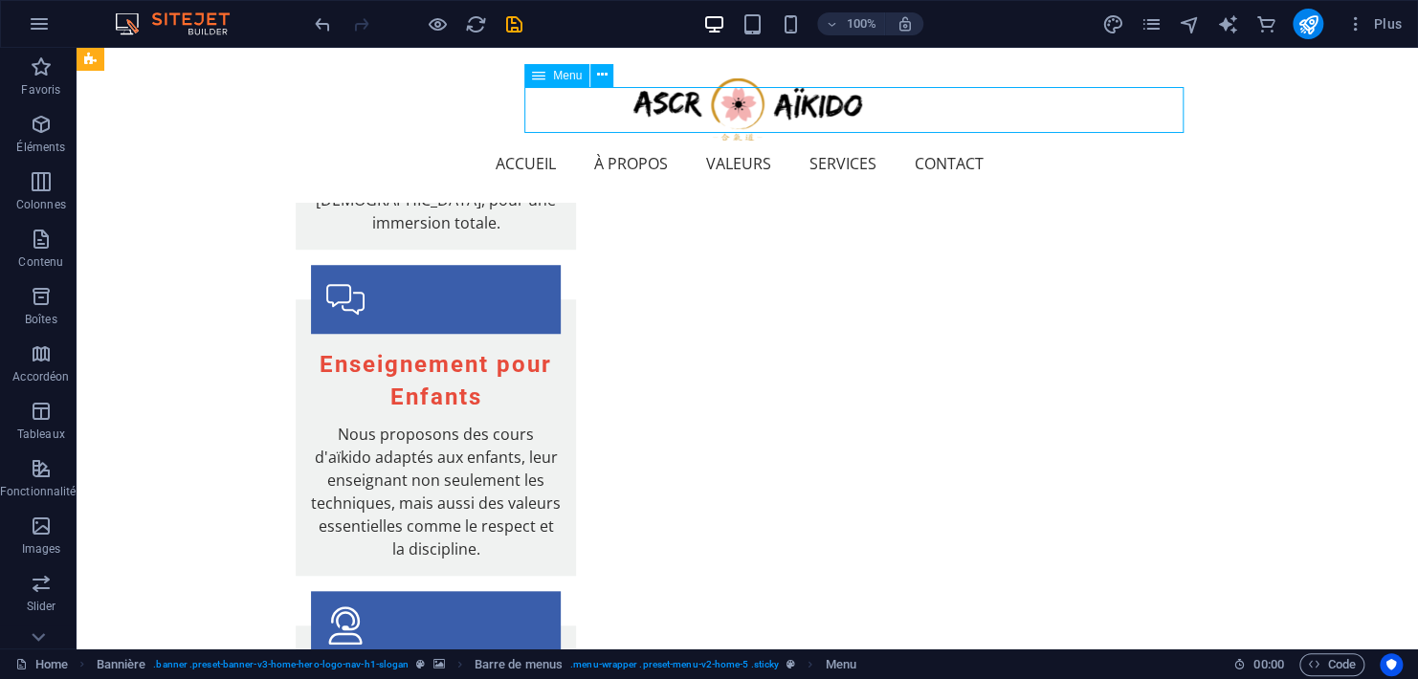
click at [832, 141] on nav "Accueil À Propos Valeurs Services Contact" at bounding box center [747, 164] width 888 height 46
click at [452, 23] on div at bounding box center [418, 24] width 214 height 31
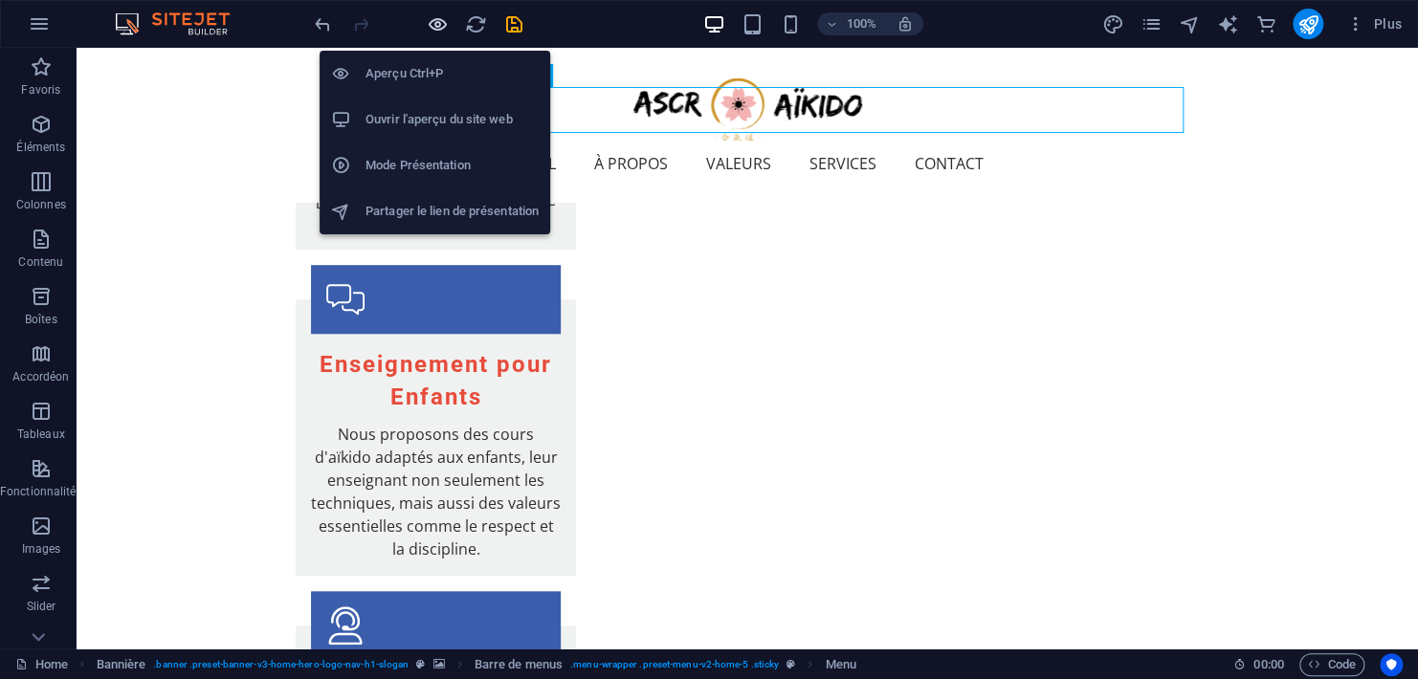
click at [438, 25] on icon "button" at bounding box center [438, 24] width 22 height 22
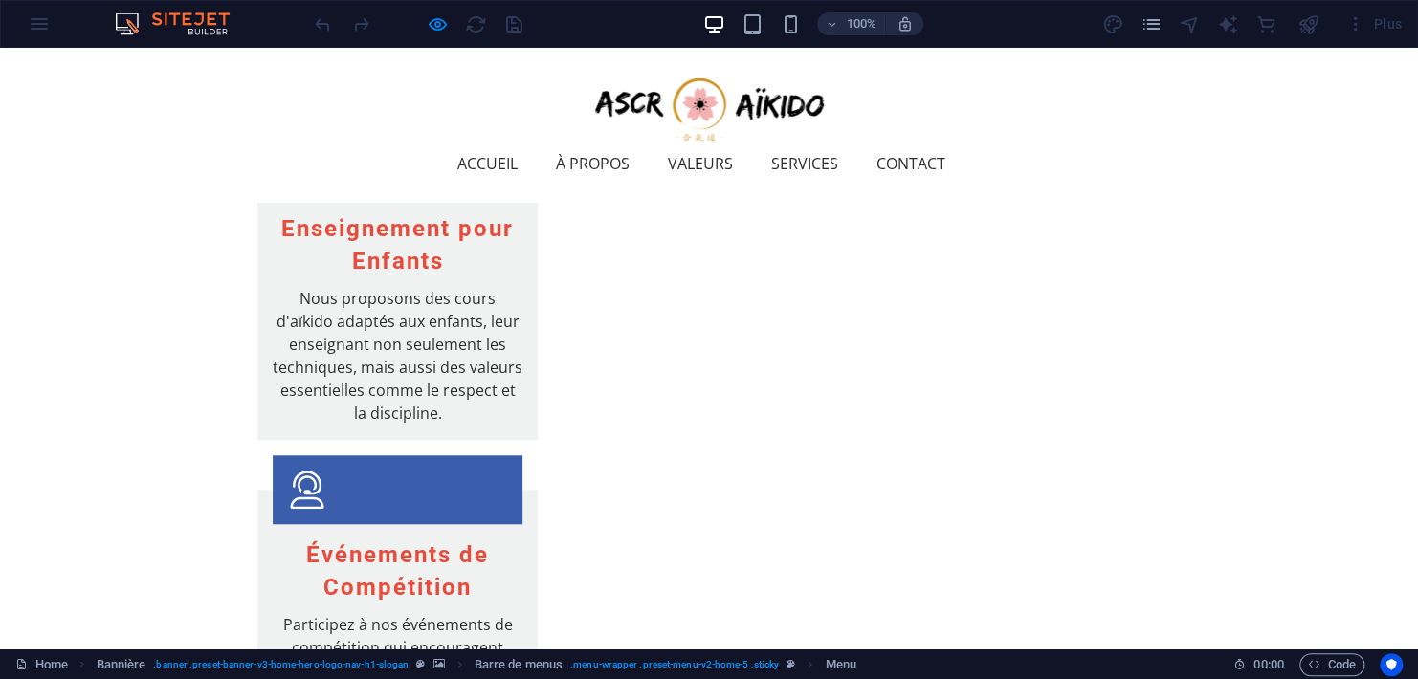
click at [748, 141] on link "Valeurs" at bounding box center [708, 164] width 80 height 46
click at [645, 141] on link "À Propos" at bounding box center [600, 164] width 89 height 46
click at [533, 141] on link "Accueil" at bounding box center [495, 164] width 76 height 46
